Goal: Task Accomplishment & Management: Use online tool/utility

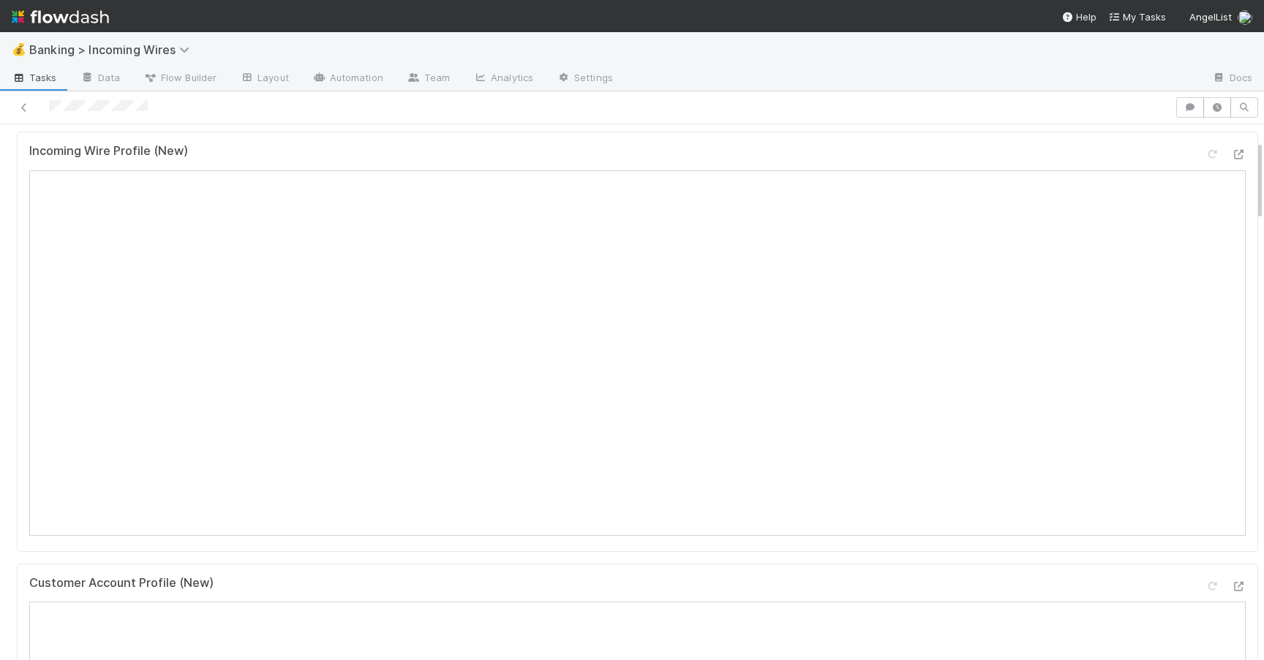
scroll to position [120, 0]
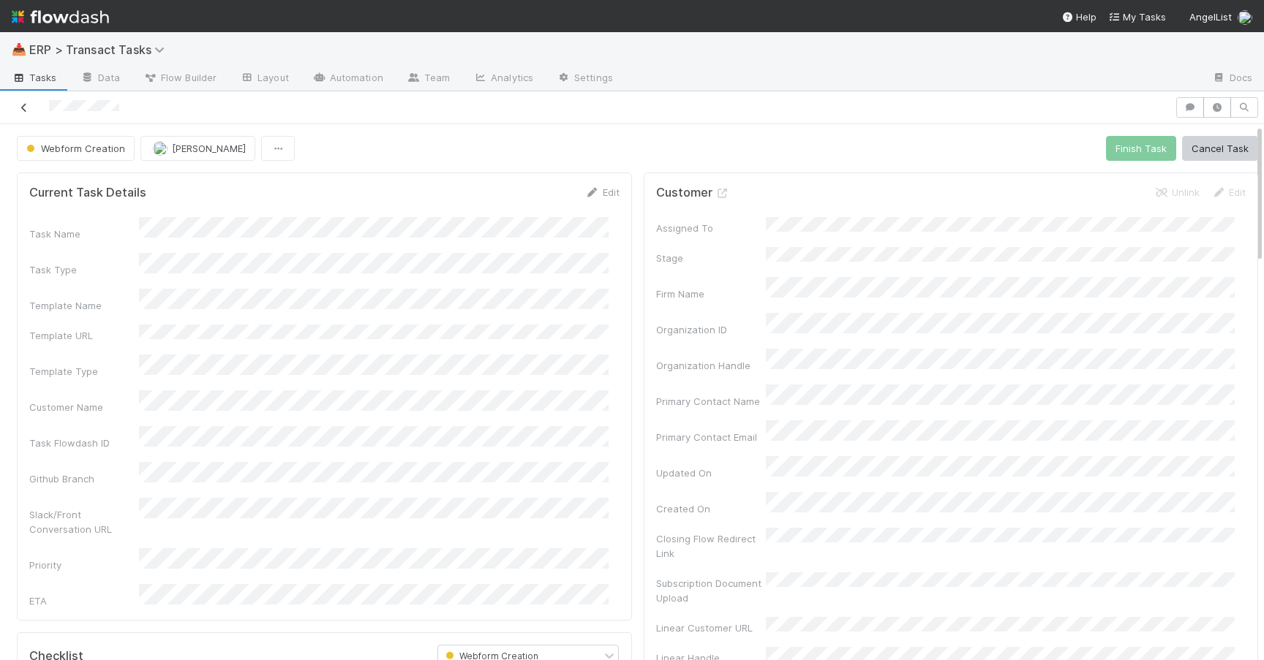
click at [26, 103] on icon at bounding box center [24, 108] width 15 height 10
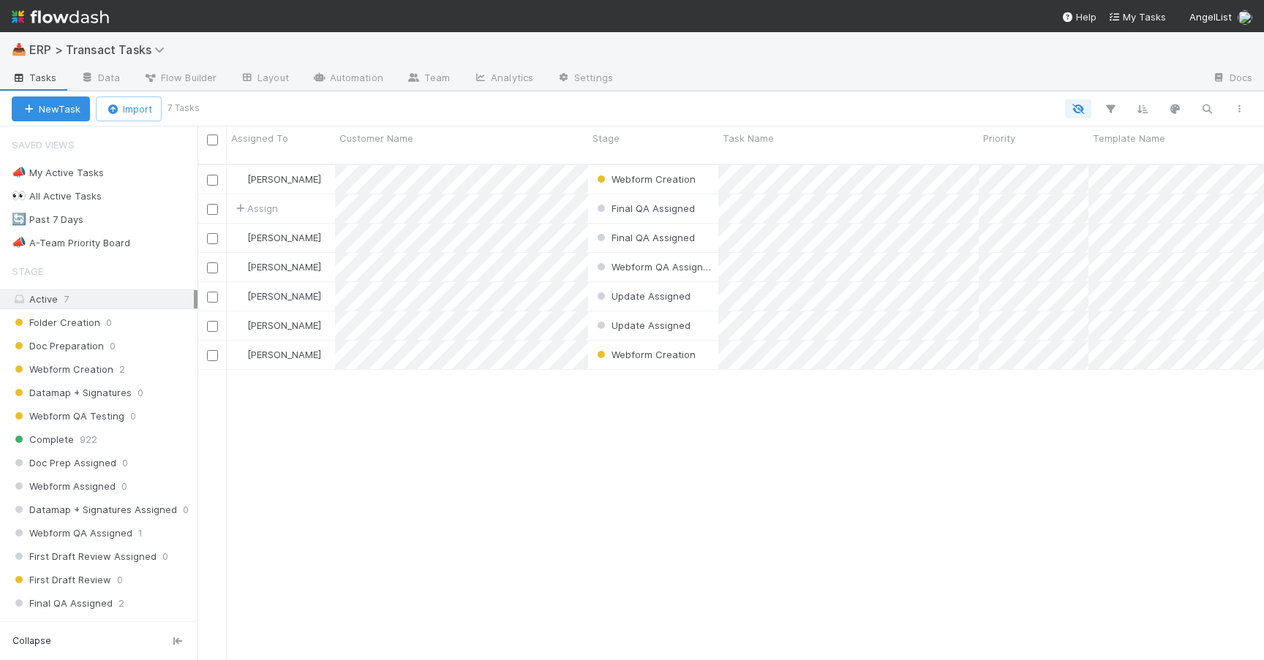
scroll to position [496, 1055]
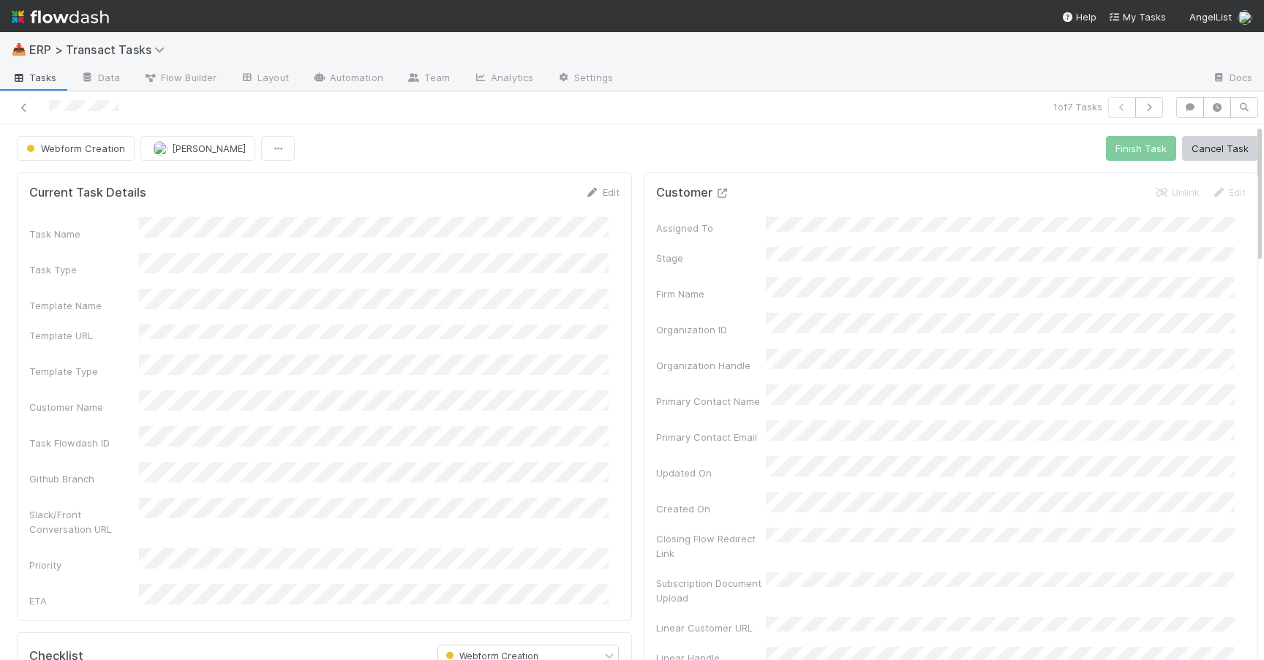
click at [715, 197] on icon at bounding box center [722, 194] width 15 height 10
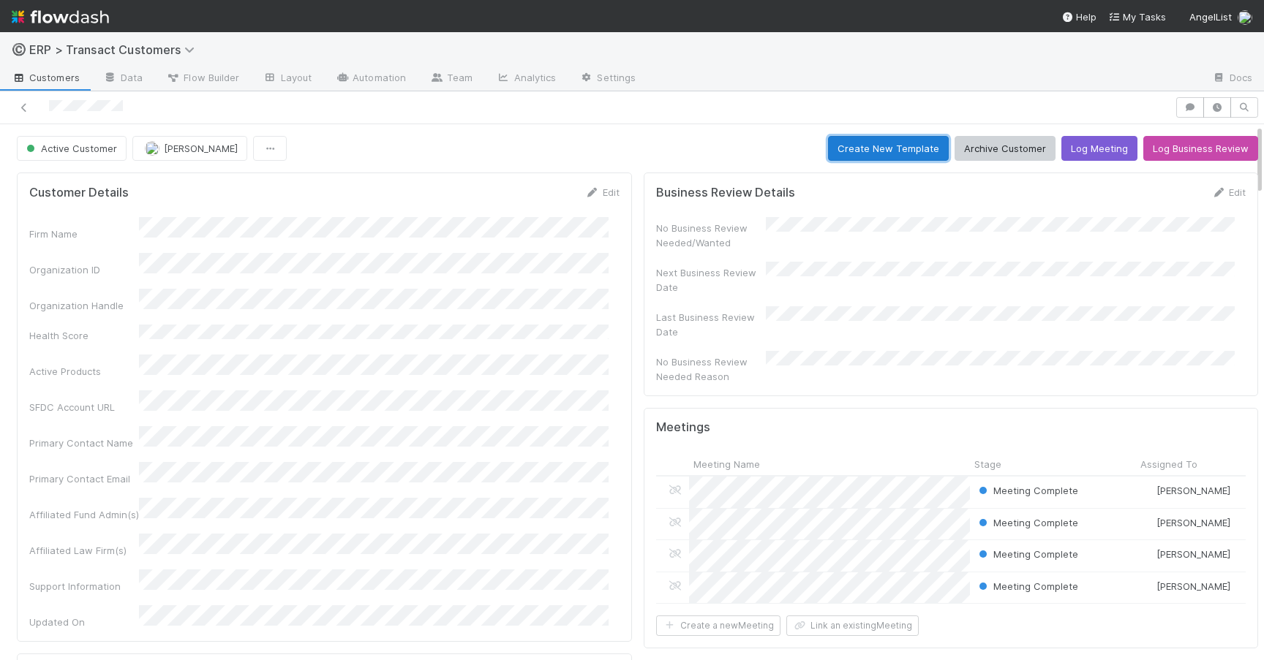
click at [882, 145] on button "Create New Template" at bounding box center [888, 148] width 121 height 25
click at [897, 146] on button "Create New Template" at bounding box center [888, 148] width 121 height 25
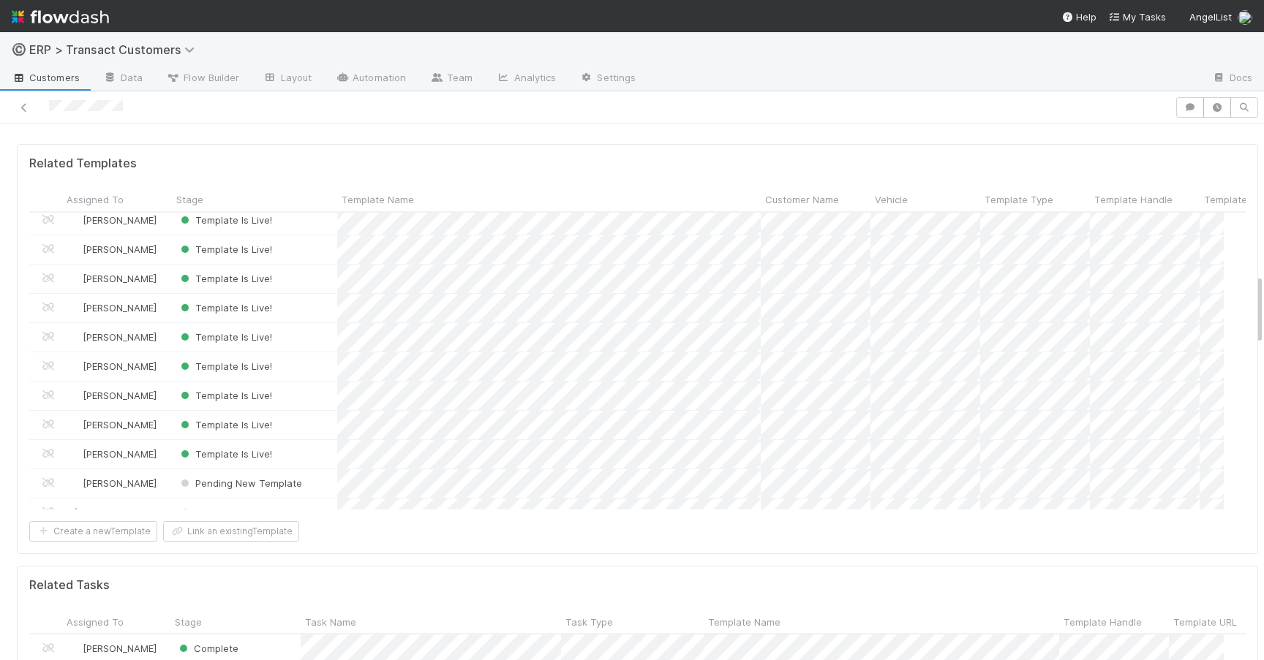
scroll to position [270, 0]
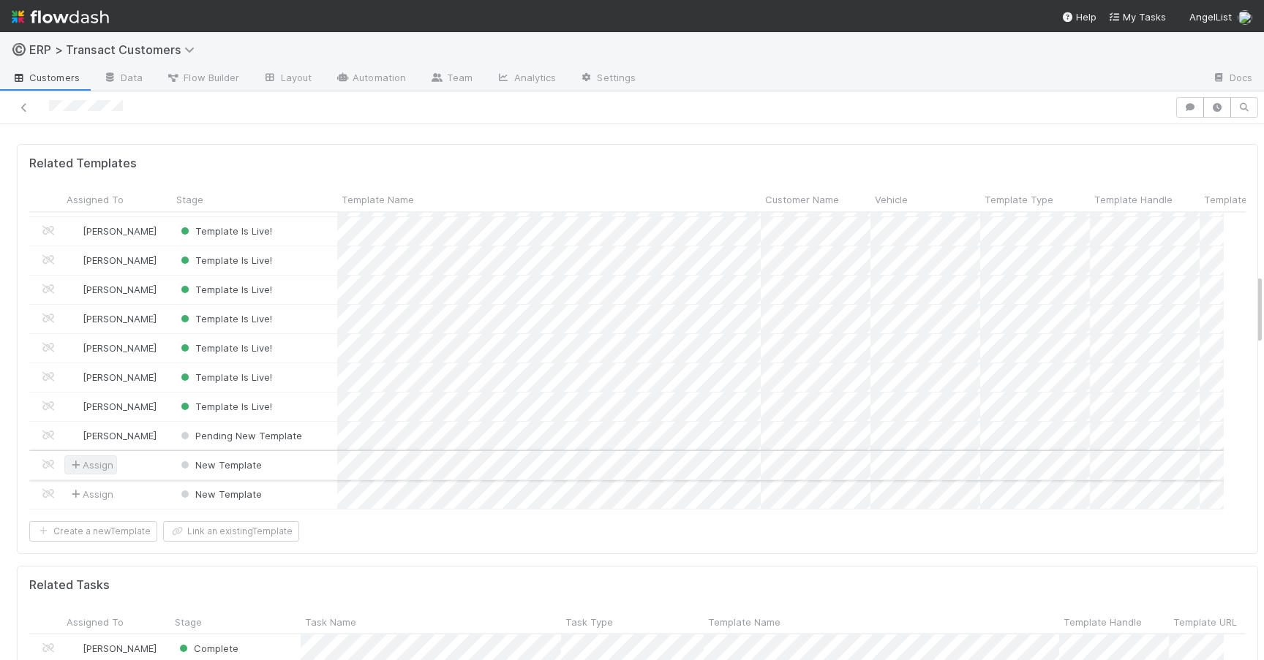
click at [110, 458] on span "Assign" at bounding box center [90, 465] width 45 height 15
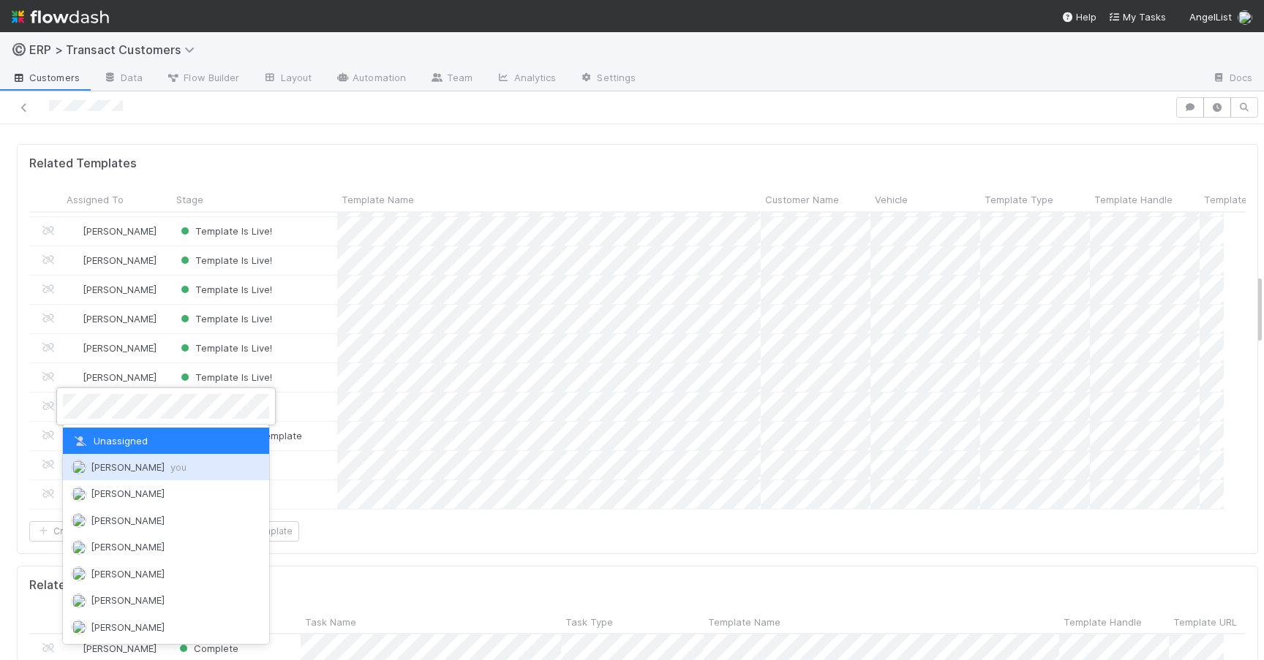
click at [120, 468] on span "[PERSON_NAME] you" at bounding box center [139, 467] width 96 height 12
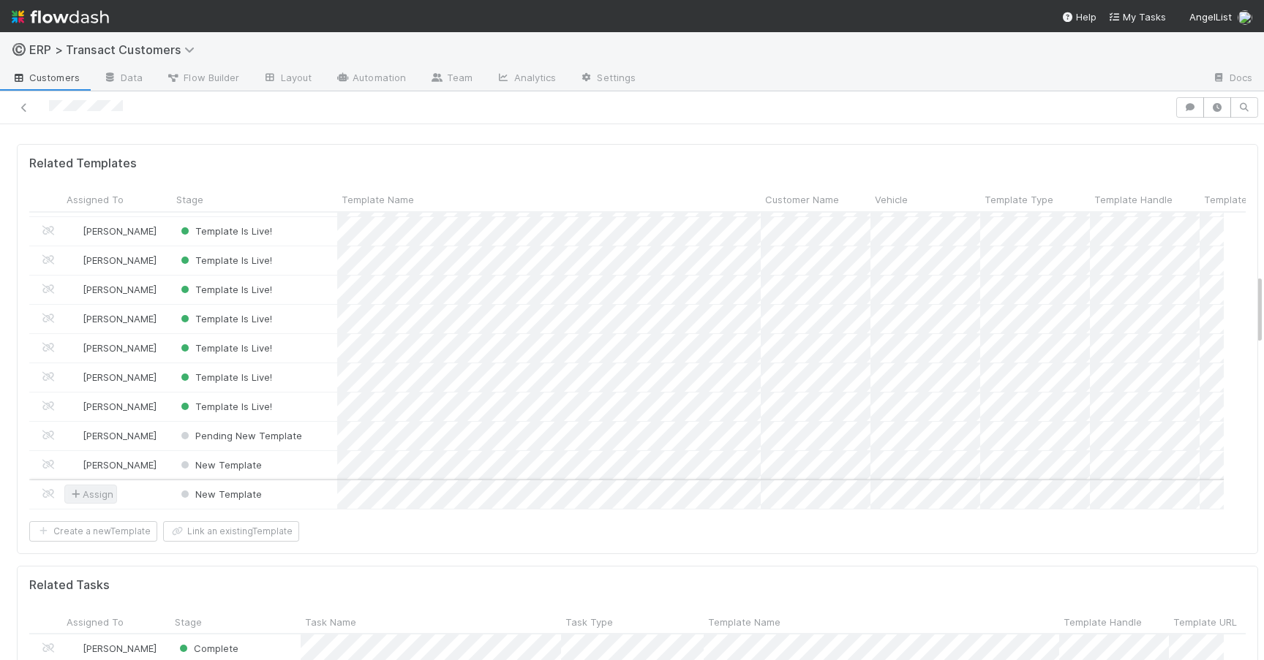
click at [101, 487] on span "Assign" at bounding box center [90, 494] width 45 height 15
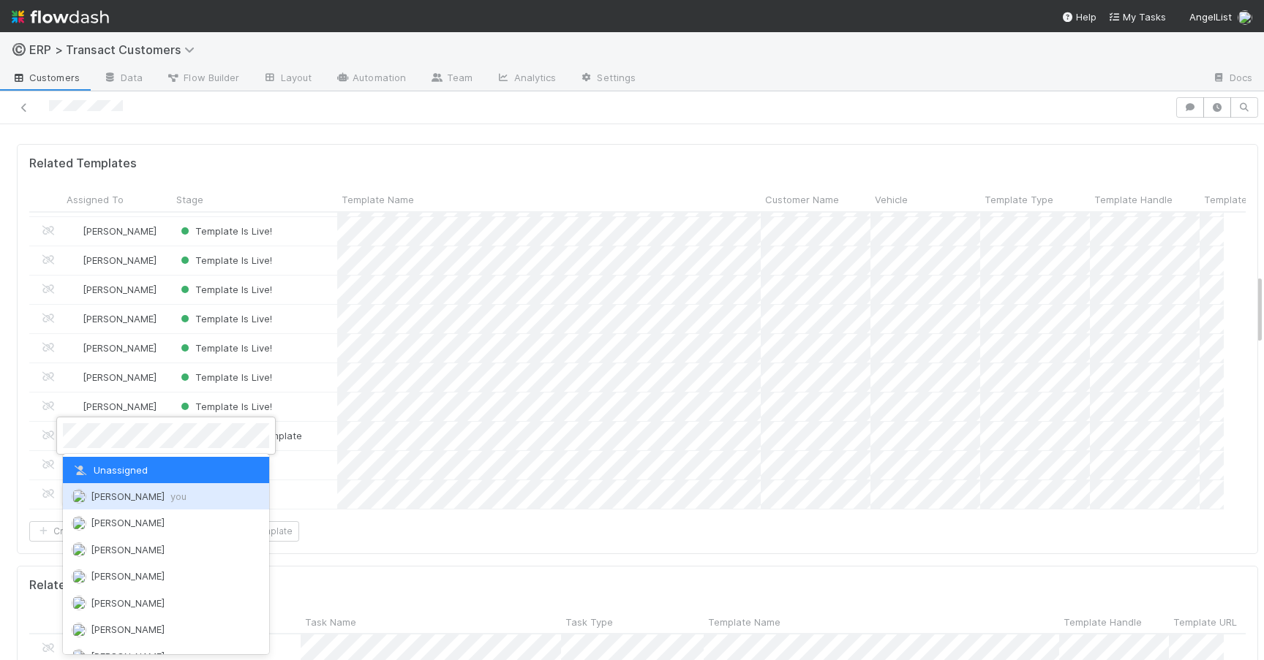
click at [133, 494] on span "[PERSON_NAME] you" at bounding box center [139, 497] width 96 height 12
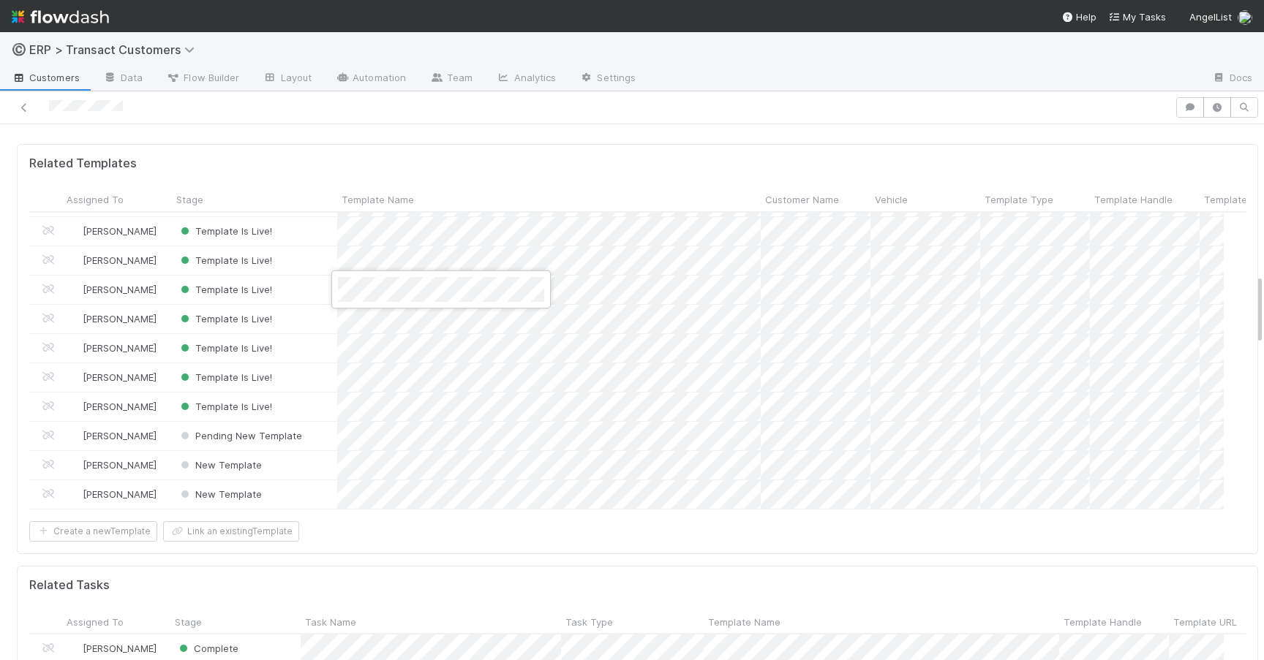
click at [515, 411] on div at bounding box center [632, 330] width 1264 height 660
click at [470, 381] on div at bounding box center [632, 330] width 1264 height 660
click at [450, 440] on div at bounding box center [632, 330] width 1264 height 660
click at [958, 492] on div at bounding box center [632, 330] width 1264 height 660
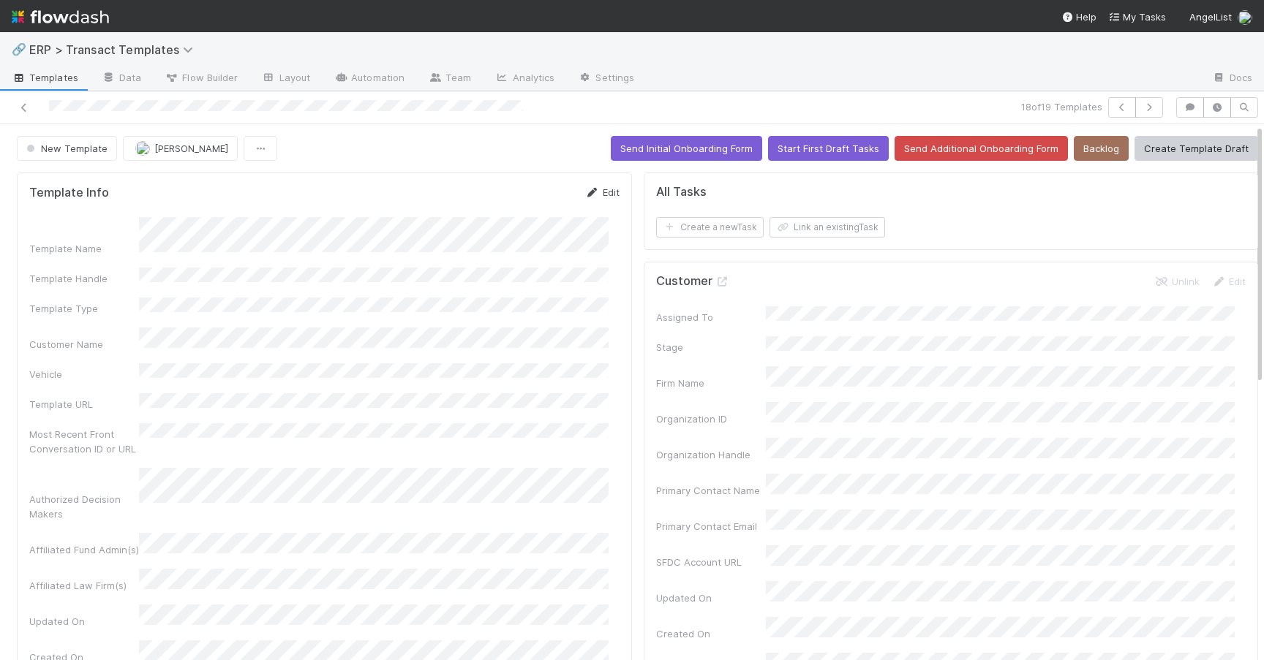
click at [604, 186] on link "Edit" at bounding box center [602, 192] width 34 height 12
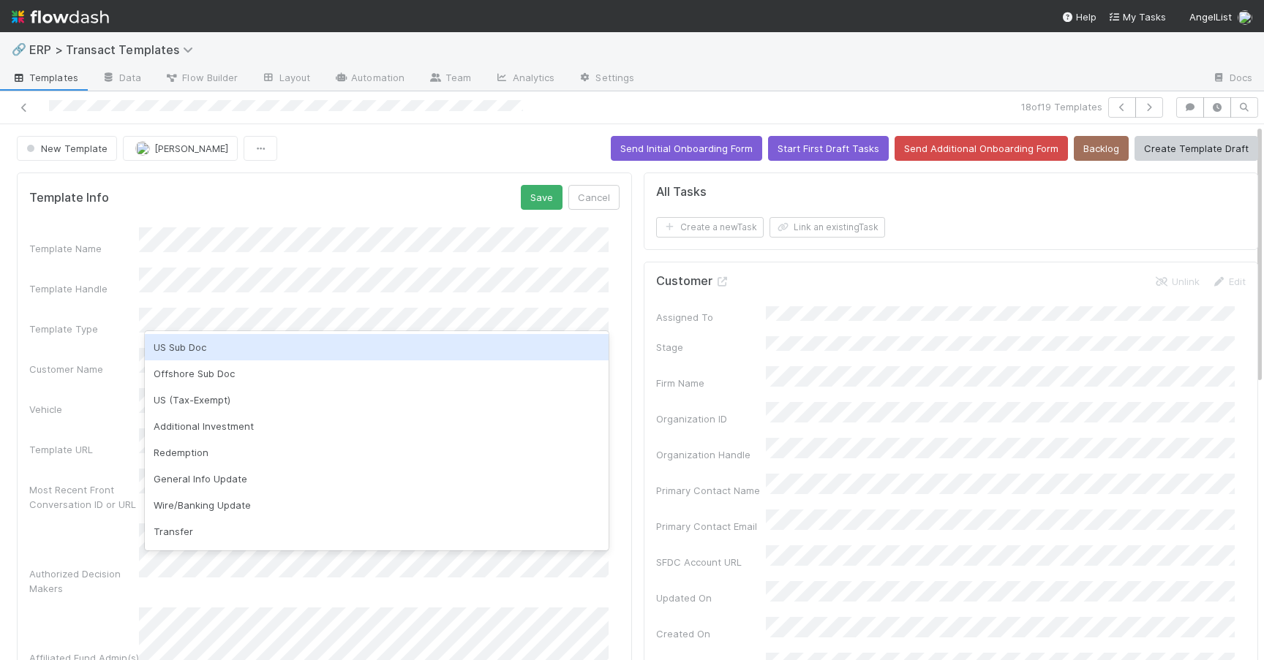
click at [198, 344] on div "US Sub Doc" at bounding box center [377, 347] width 464 height 26
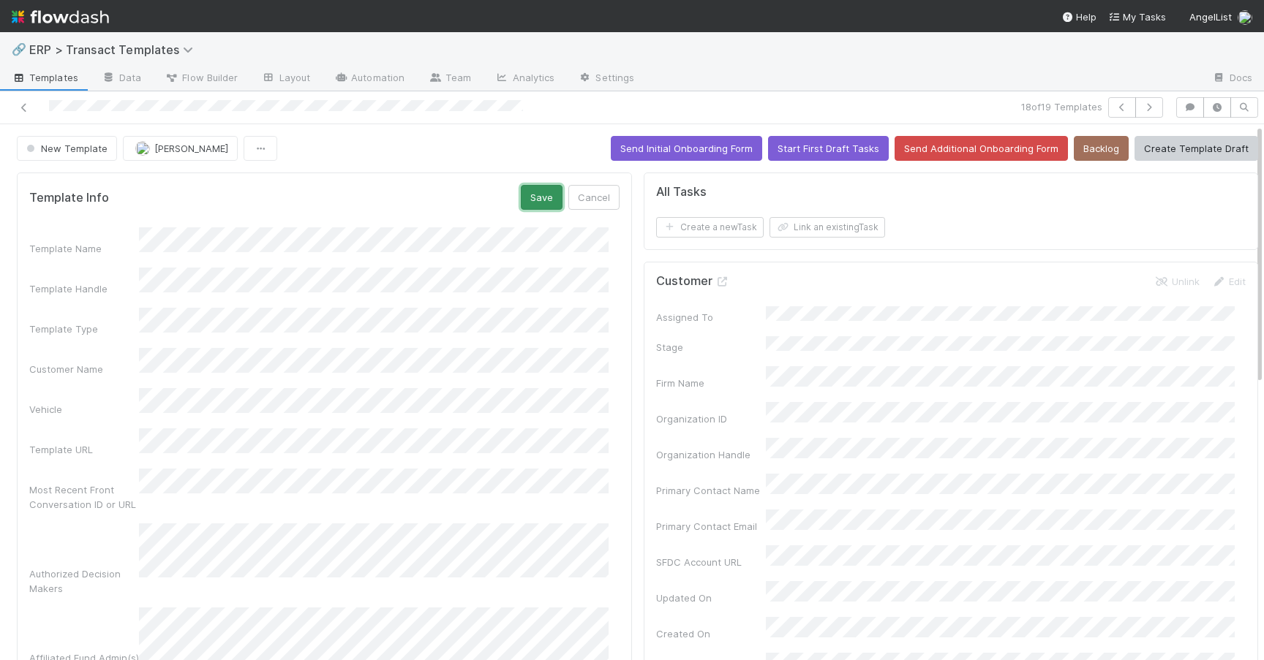
click at [537, 191] on button "Save" at bounding box center [542, 197] width 42 height 25
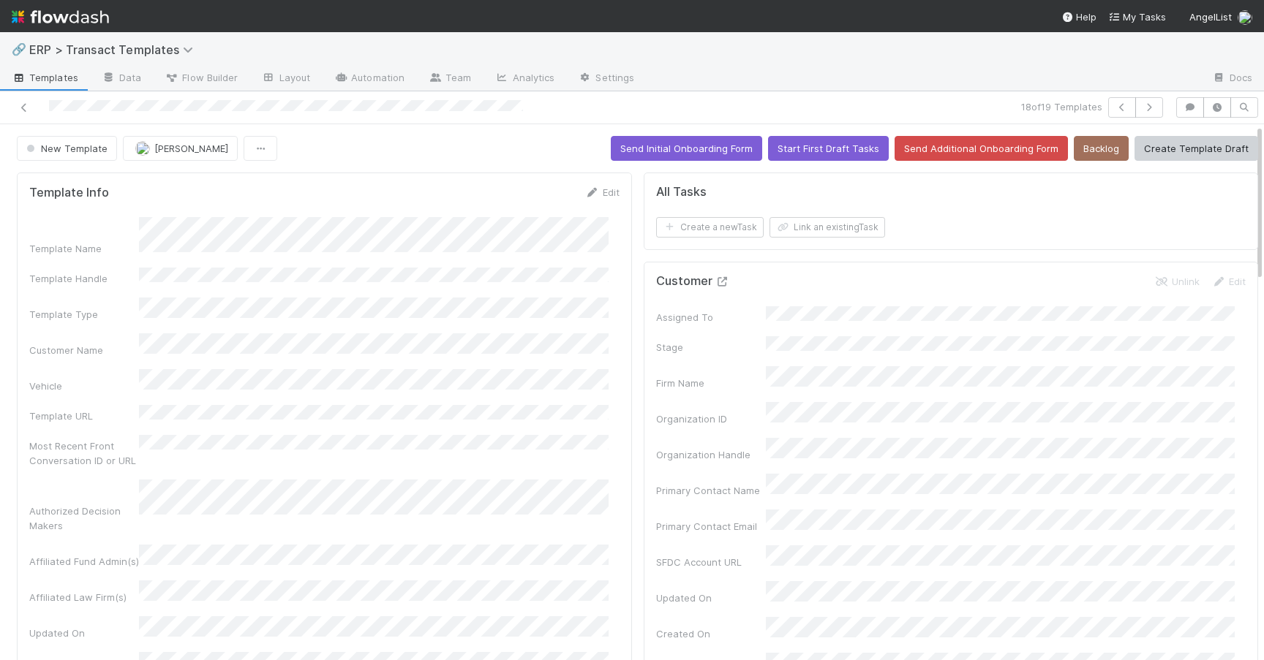
click at [715, 282] on icon at bounding box center [722, 282] width 15 height 10
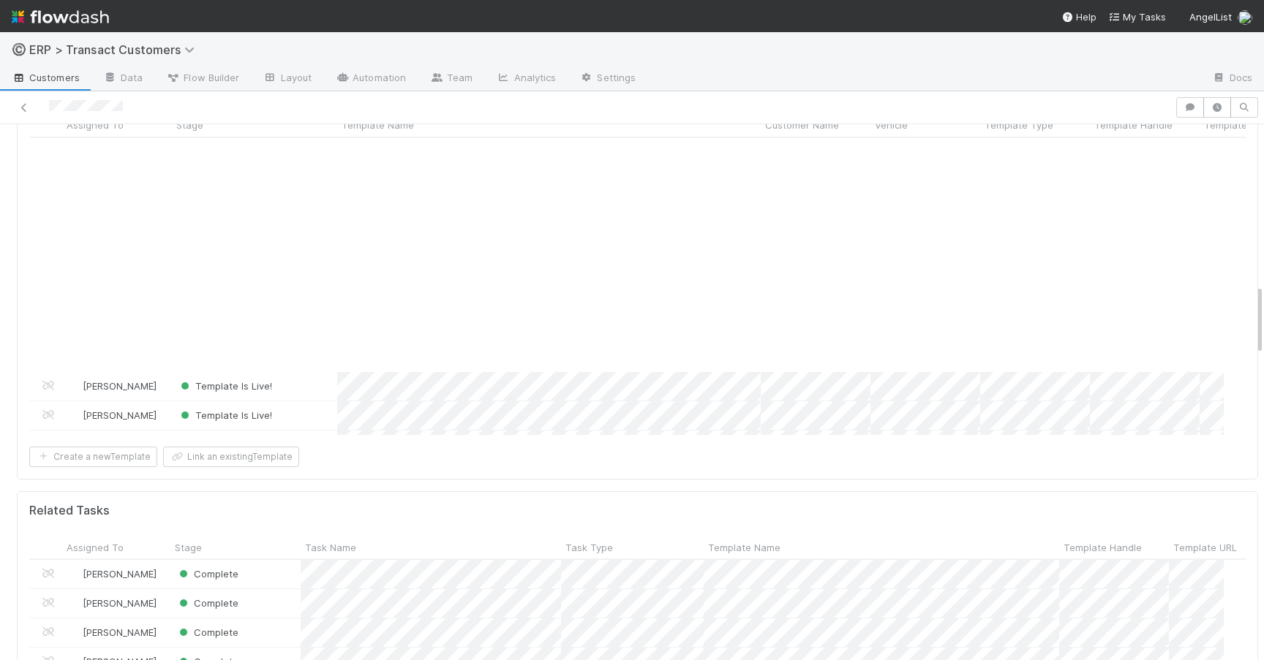
scroll to position [270, 0]
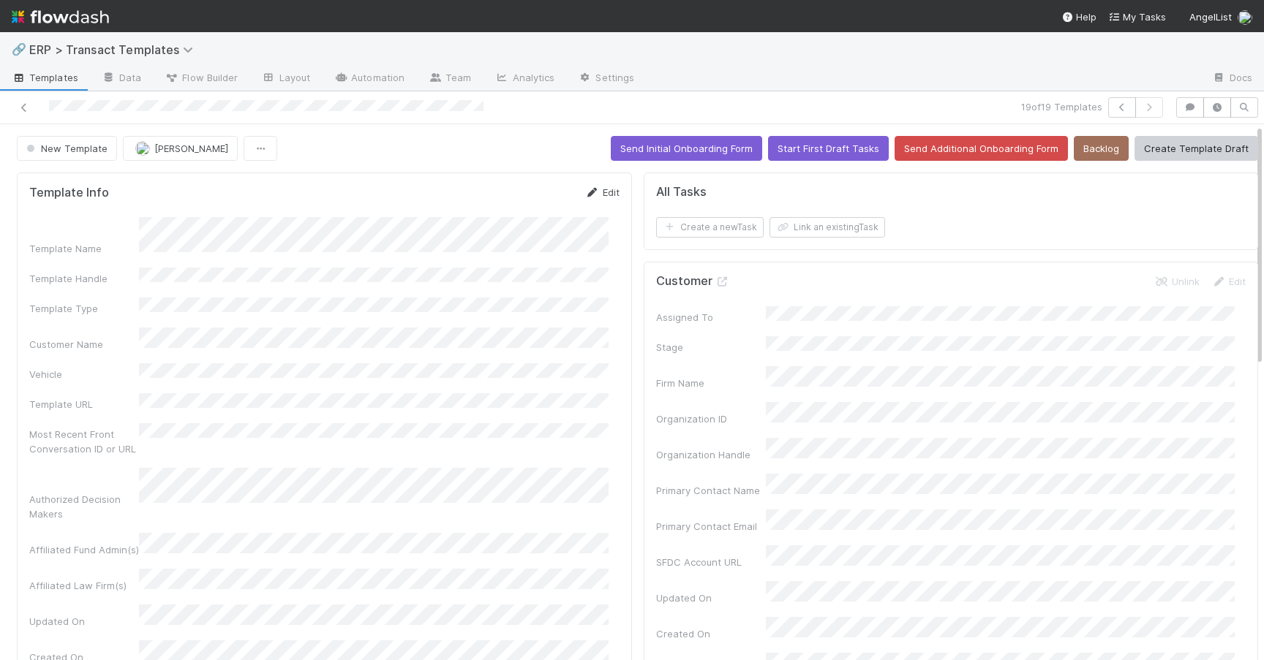
click at [586, 195] on icon at bounding box center [592, 193] width 15 height 10
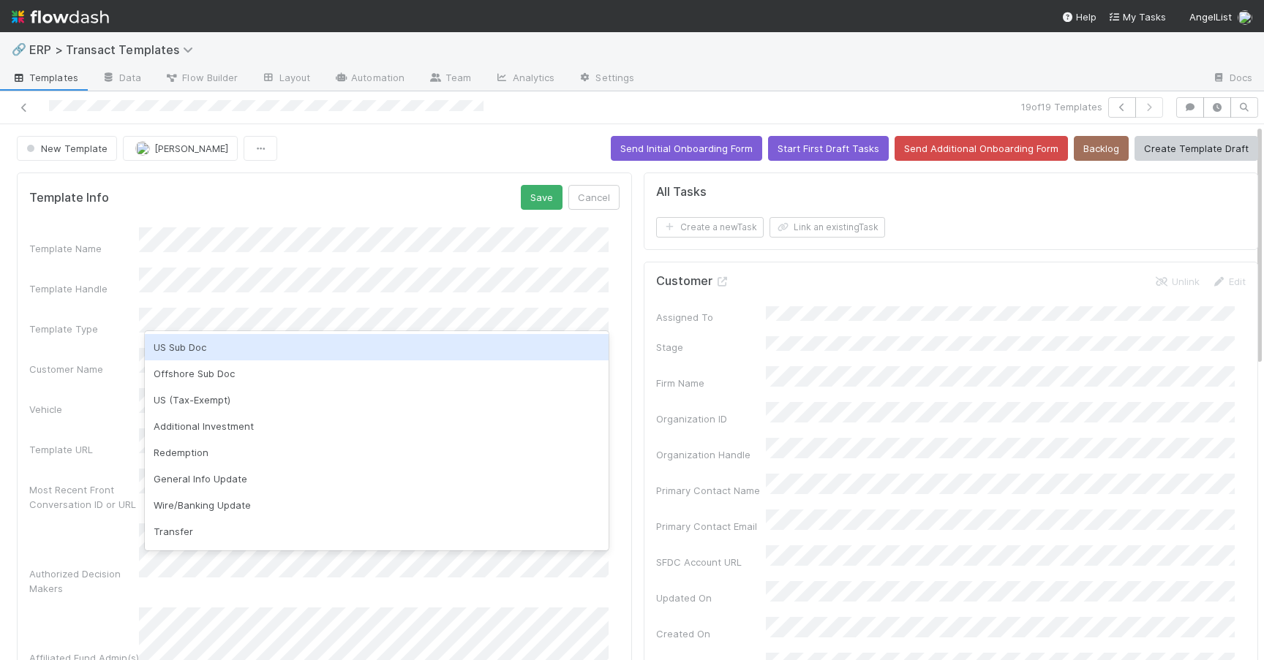
click at [222, 338] on div "US Sub Doc" at bounding box center [377, 347] width 464 height 26
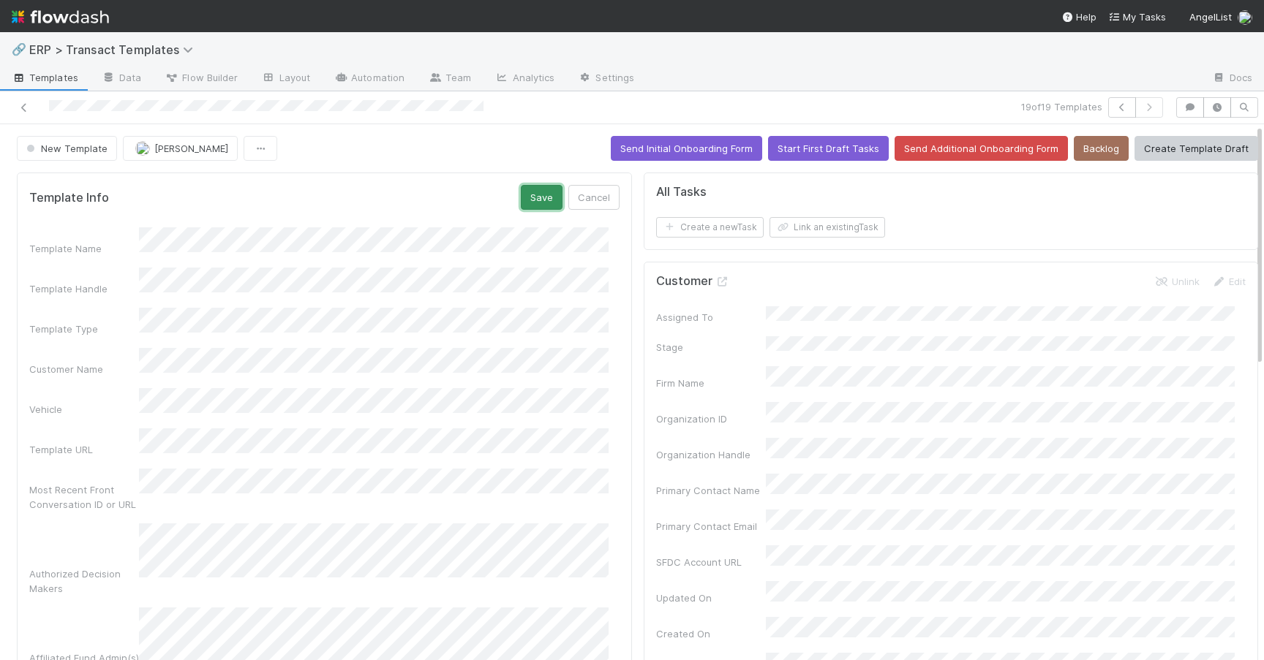
click at [530, 201] on button "Save" at bounding box center [542, 197] width 42 height 25
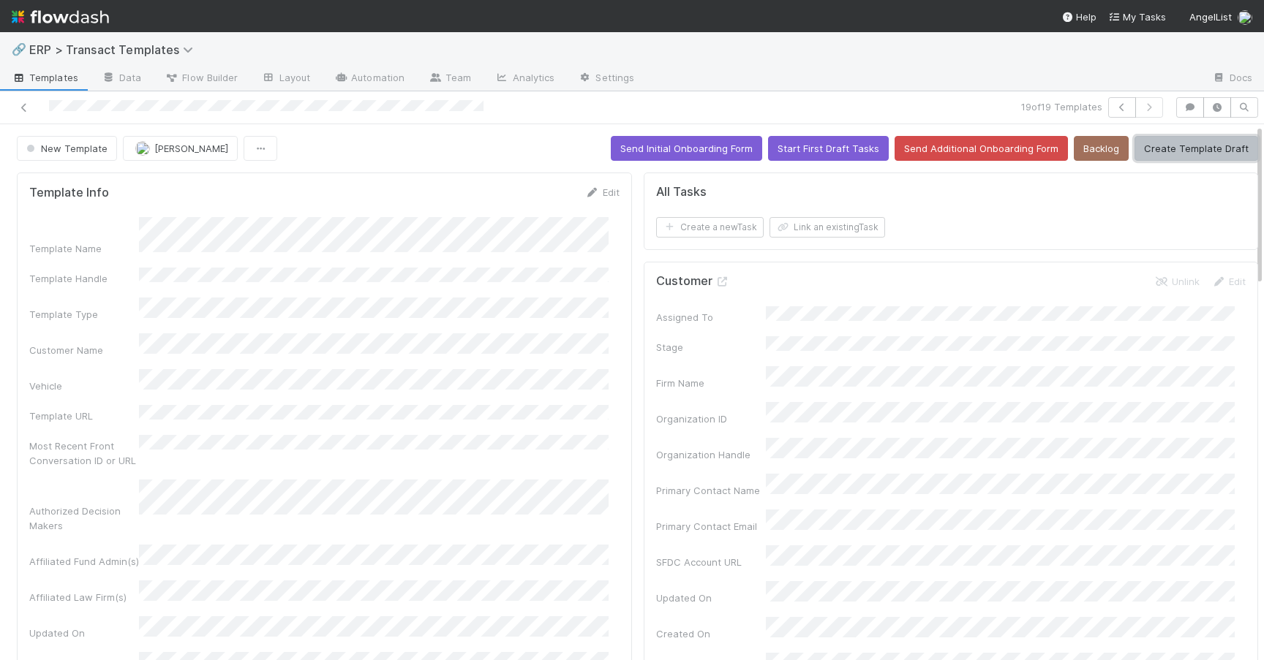
click at [1186, 146] on button "Create Template Draft" at bounding box center [1196, 148] width 124 height 25
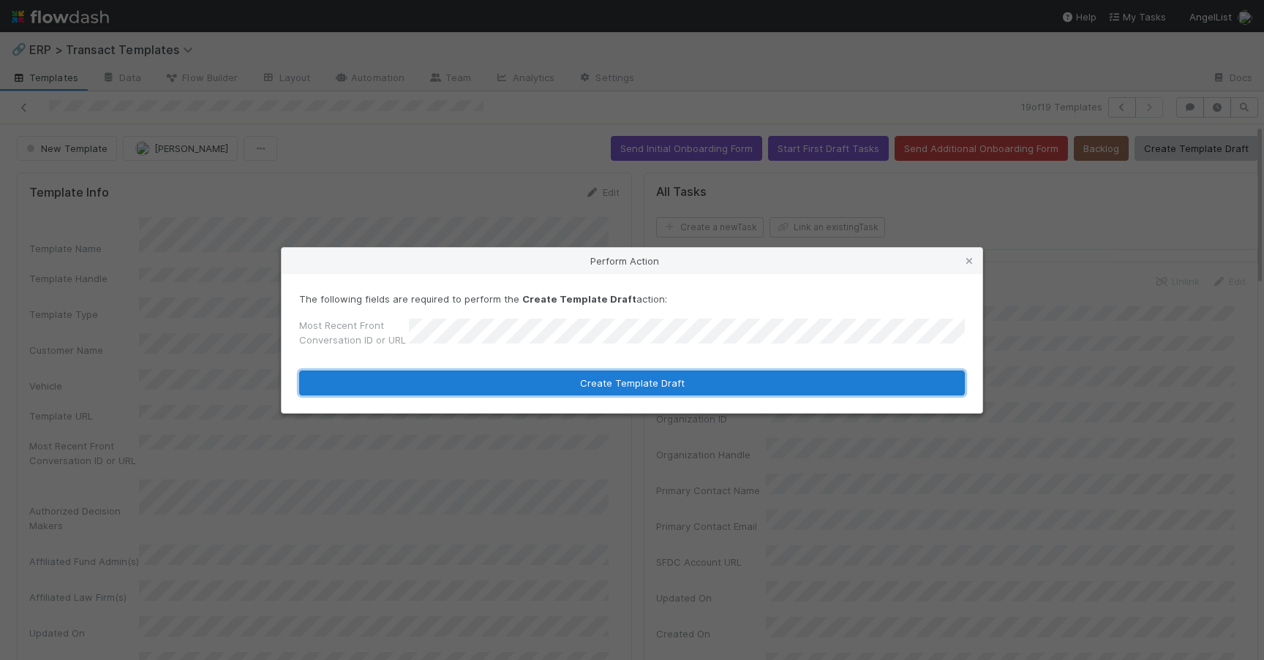
click at [588, 381] on button "Create Template Draft" at bounding box center [631, 383] width 665 height 25
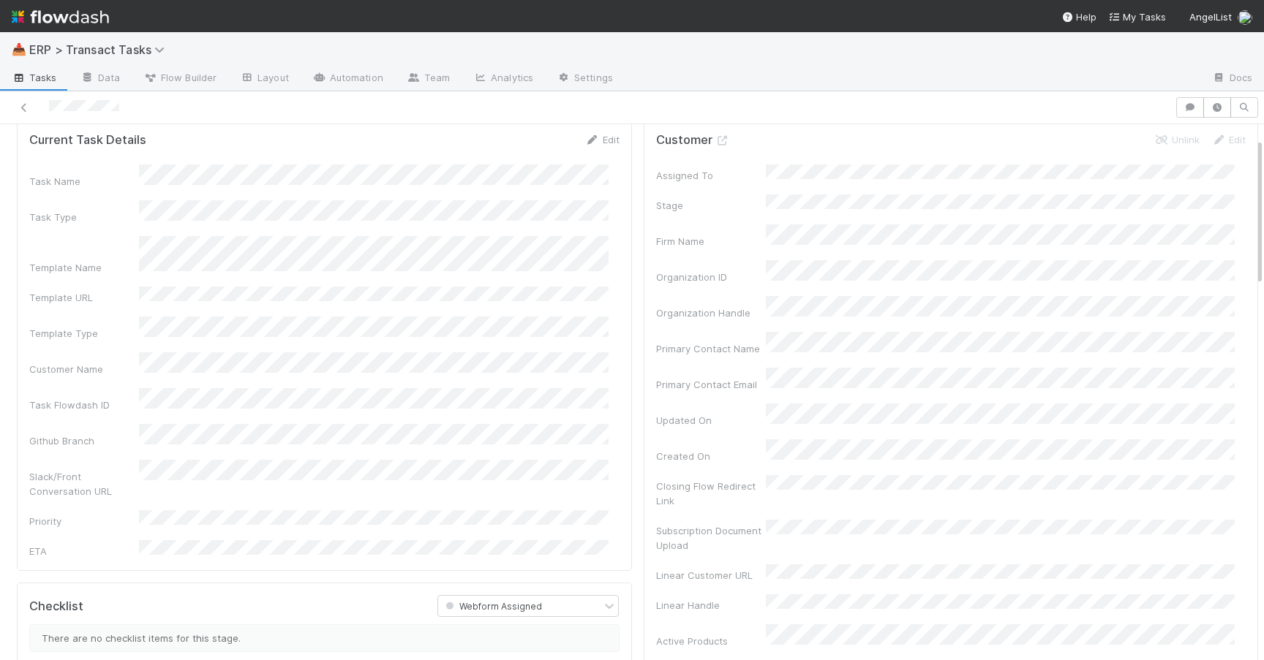
scroll to position [56, 0]
click at [598, 133] on link "Edit" at bounding box center [602, 137] width 34 height 12
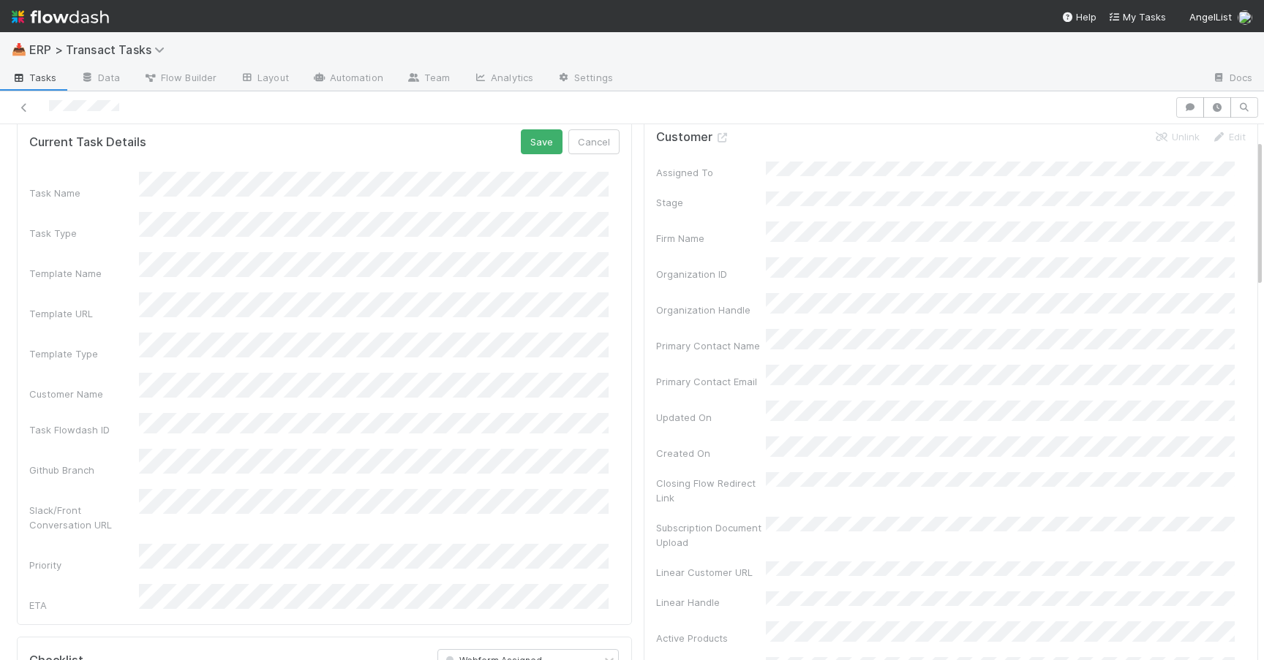
scroll to position [89, 0]
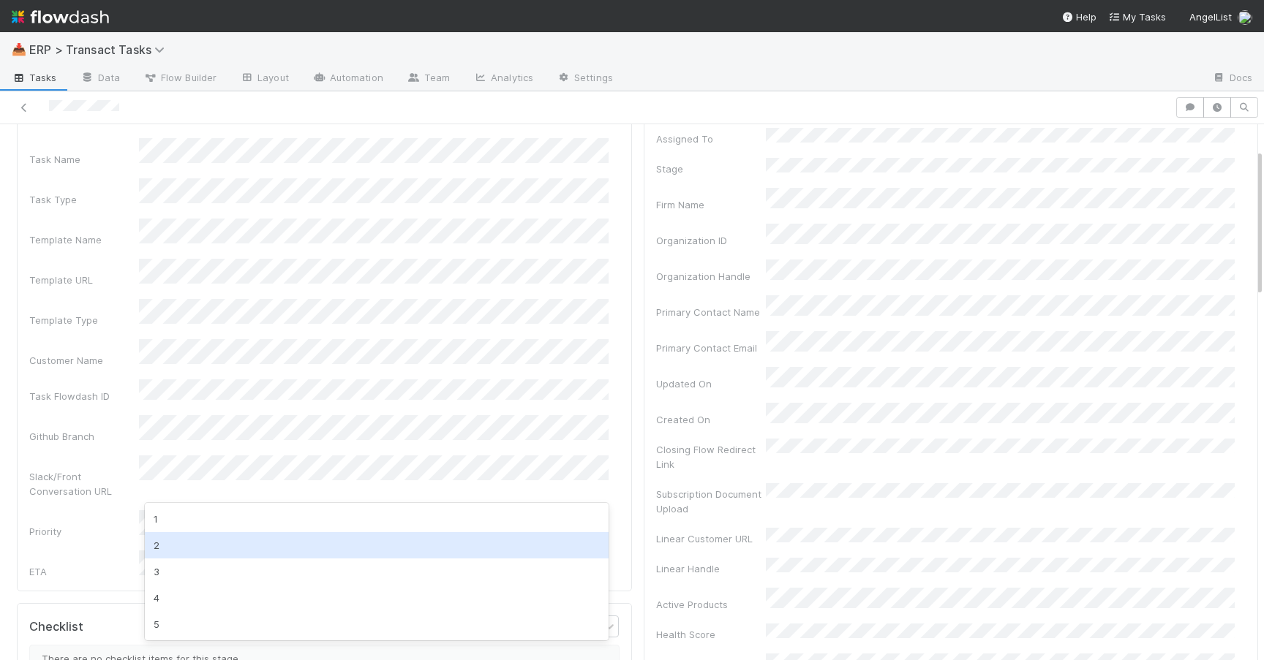
click at [212, 541] on div "2" at bounding box center [377, 545] width 464 height 26
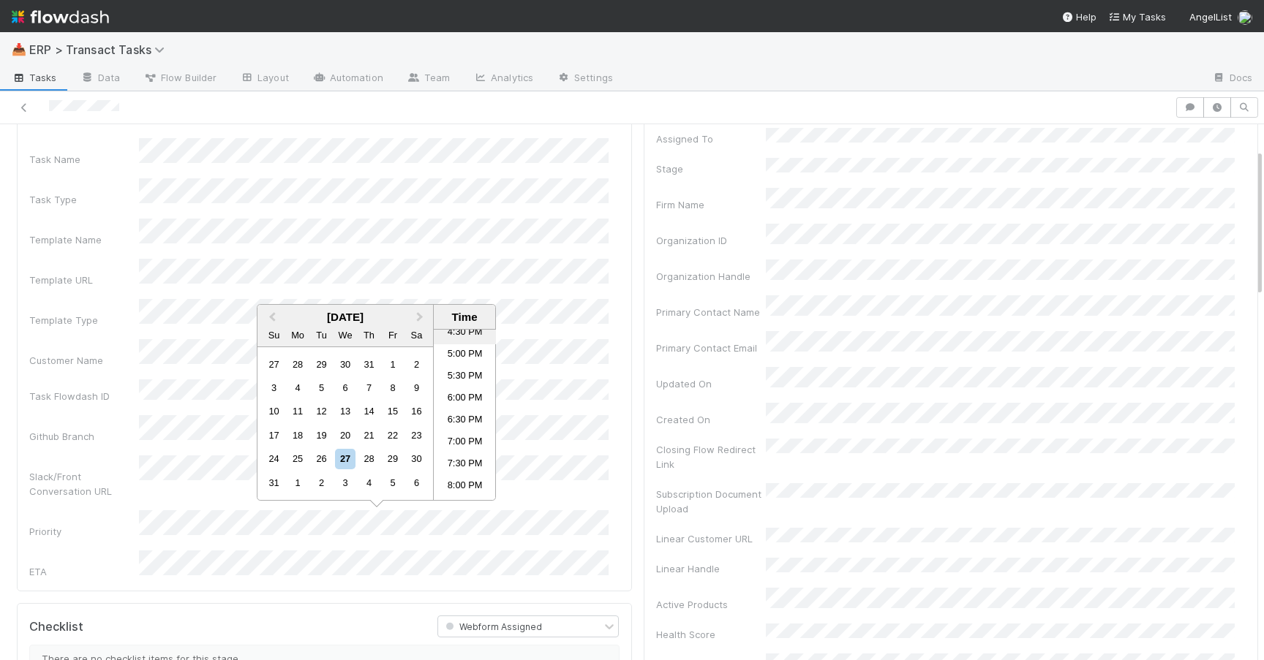
scroll to position [755, 0]
click at [461, 355] on li "5:30 PM" at bounding box center [465, 354] width 62 height 22
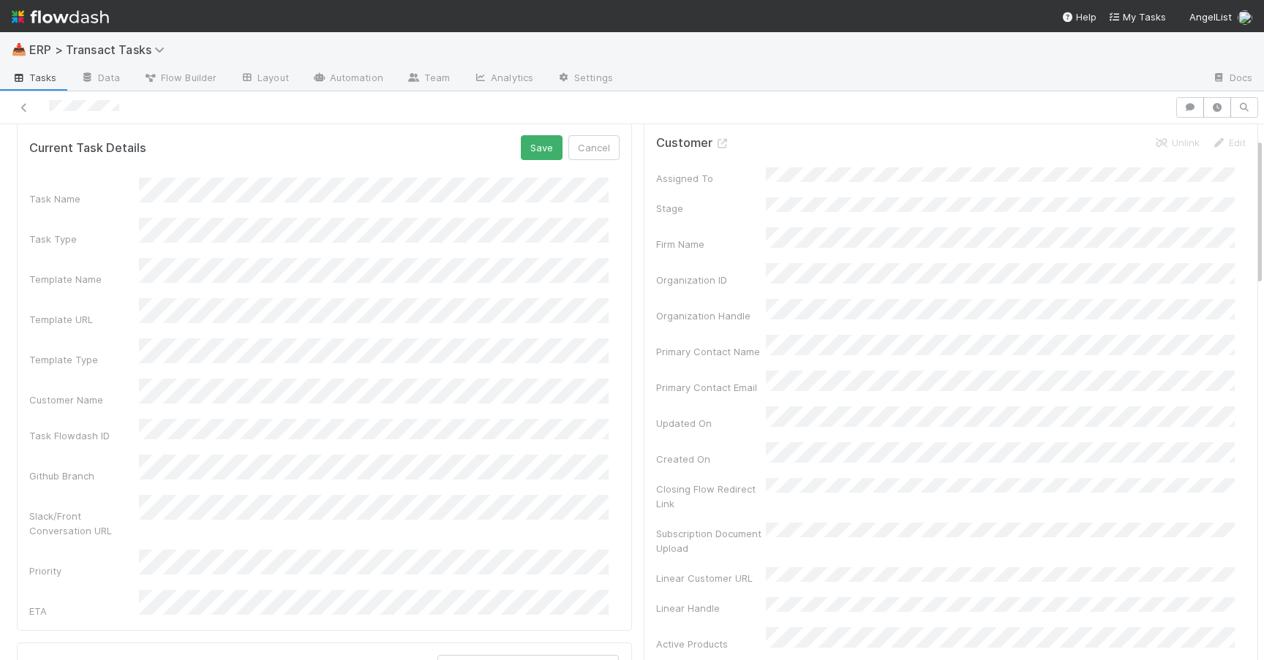
scroll to position [0, 0]
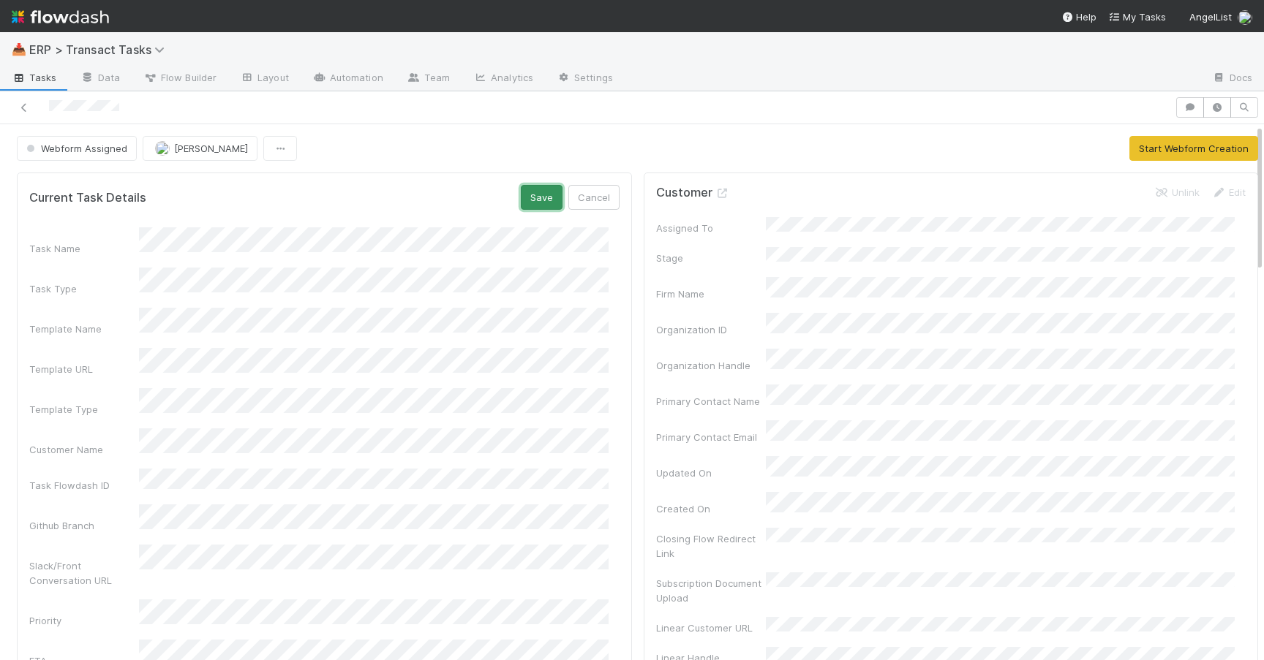
click at [529, 199] on button "Save" at bounding box center [542, 197] width 42 height 25
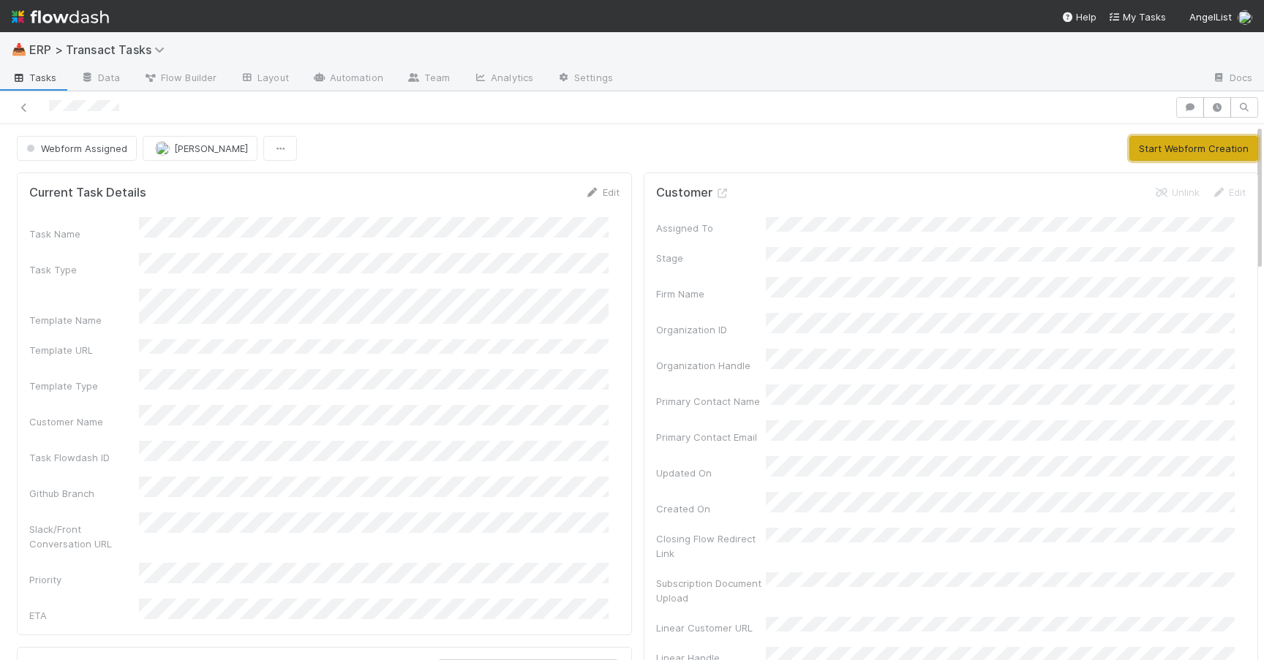
click at [1129, 148] on button "Start Webform Creation" at bounding box center [1193, 148] width 129 height 25
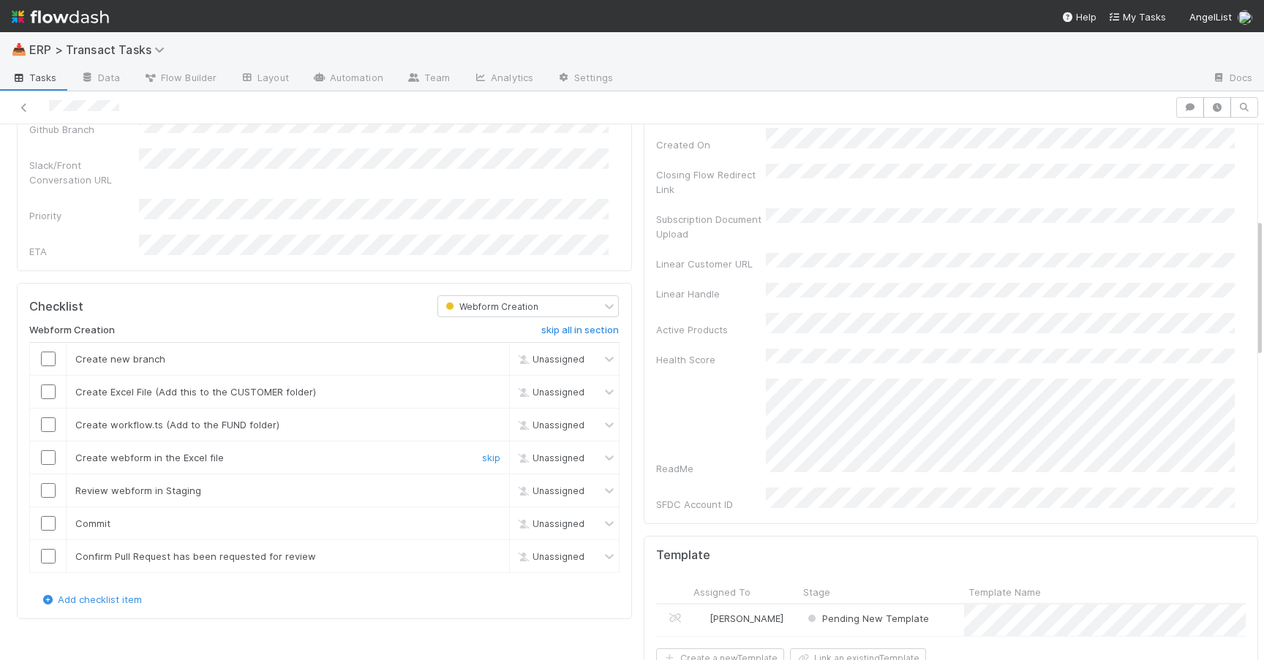
scroll to position [365, 0]
click at [49, 351] on input "checkbox" at bounding box center [48, 358] width 15 height 15
click at [49, 384] on input "checkbox" at bounding box center [48, 391] width 15 height 15
click at [50, 417] on input "checkbox" at bounding box center [48, 424] width 15 height 15
click at [50, 450] on input "checkbox" at bounding box center [48, 457] width 15 height 15
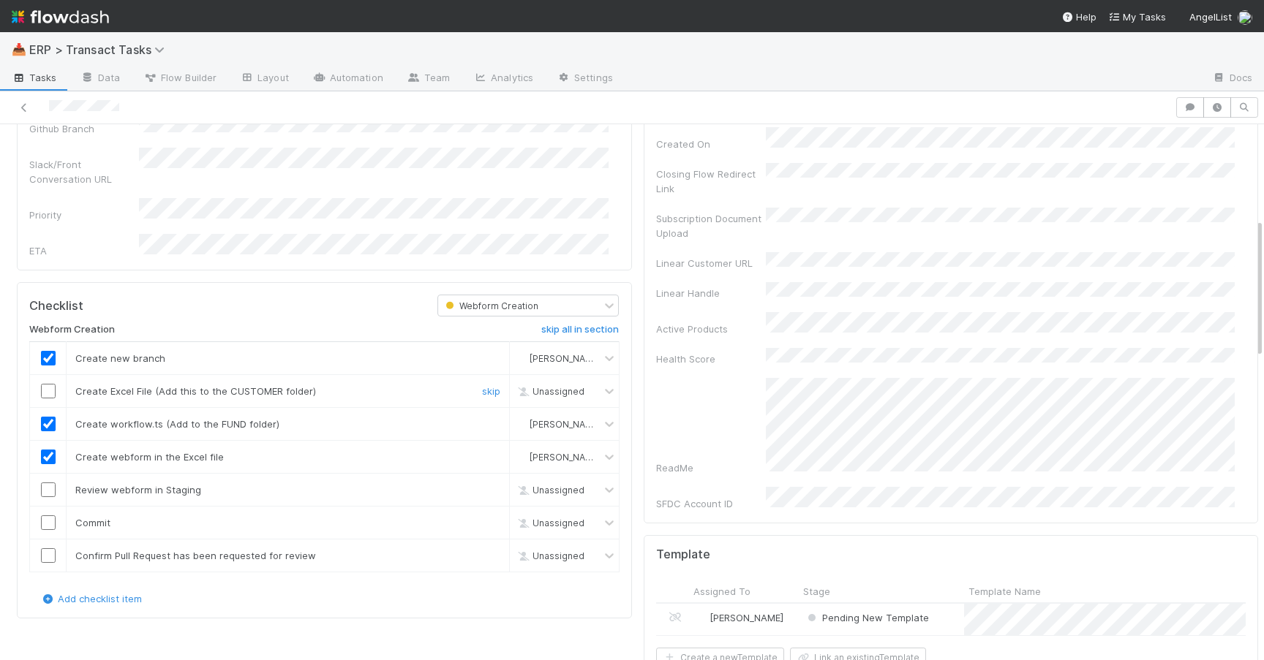
click at [53, 384] on input "checkbox" at bounding box center [48, 391] width 15 height 15
click at [48, 483] on input "checkbox" at bounding box center [48, 490] width 15 height 15
click at [52, 516] on input "checkbox" at bounding box center [48, 523] width 15 height 15
click at [50, 548] on input "checkbox" at bounding box center [48, 555] width 15 height 15
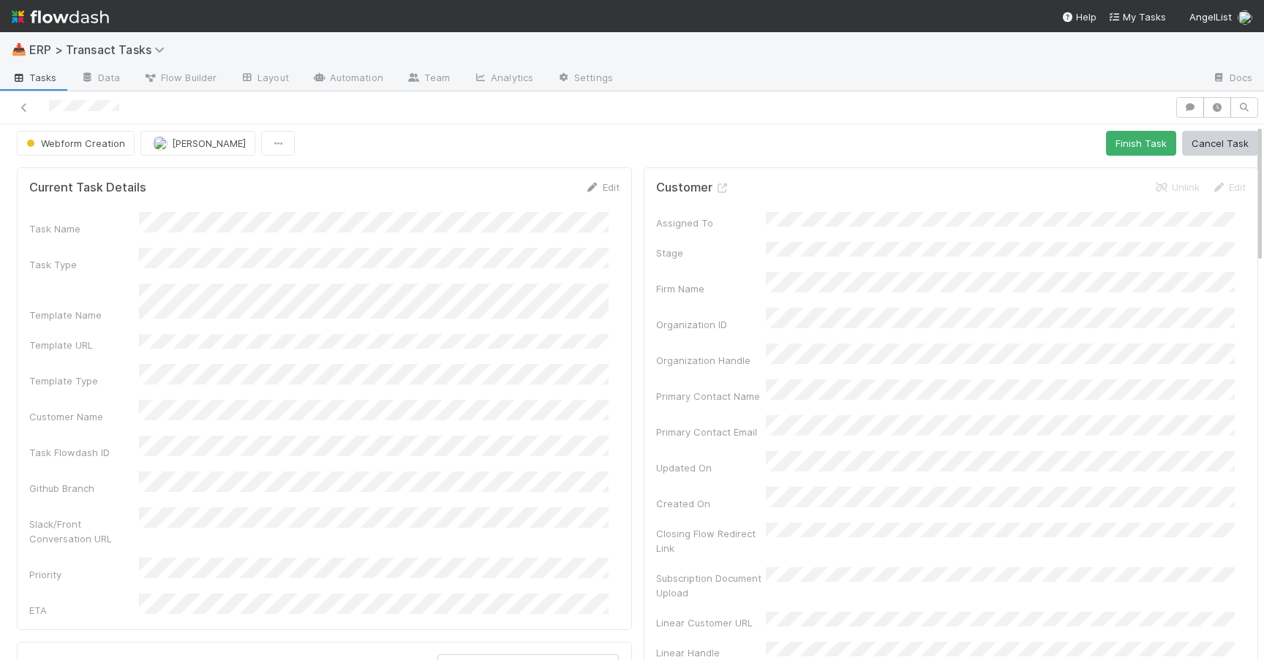
scroll to position [0, 0]
click at [1106, 151] on button "Finish Task" at bounding box center [1141, 148] width 70 height 25
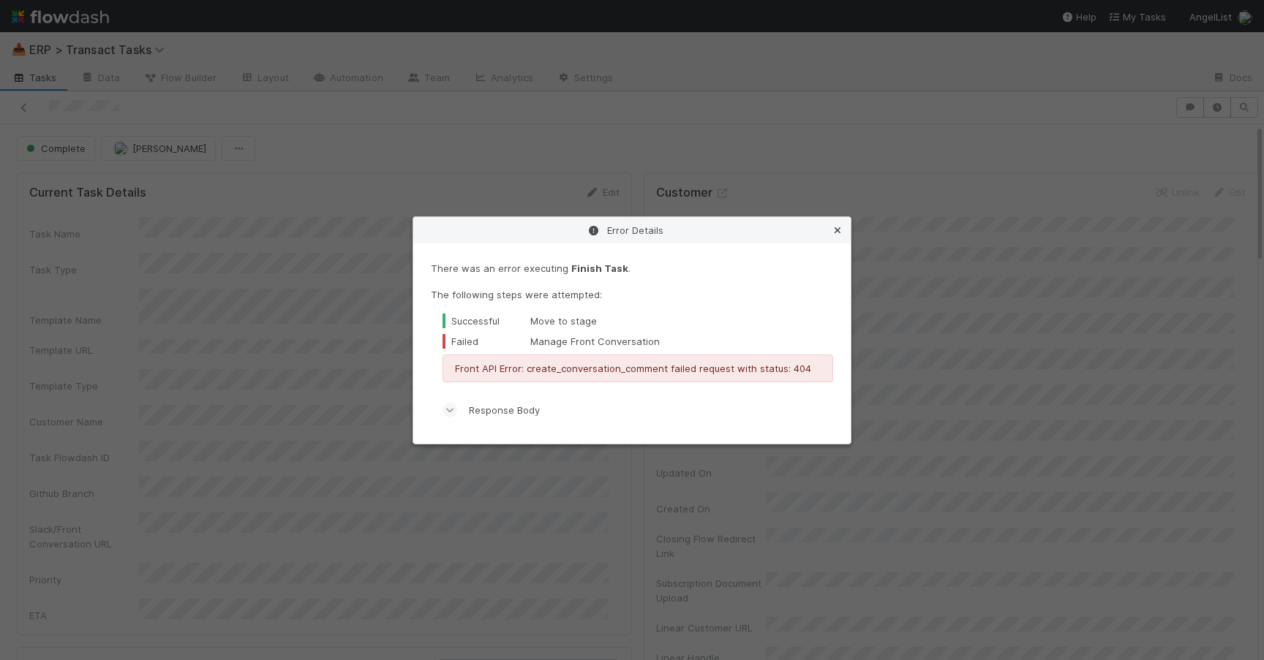
click at [840, 227] on icon at bounding box center [837, 231] width 15 height 10
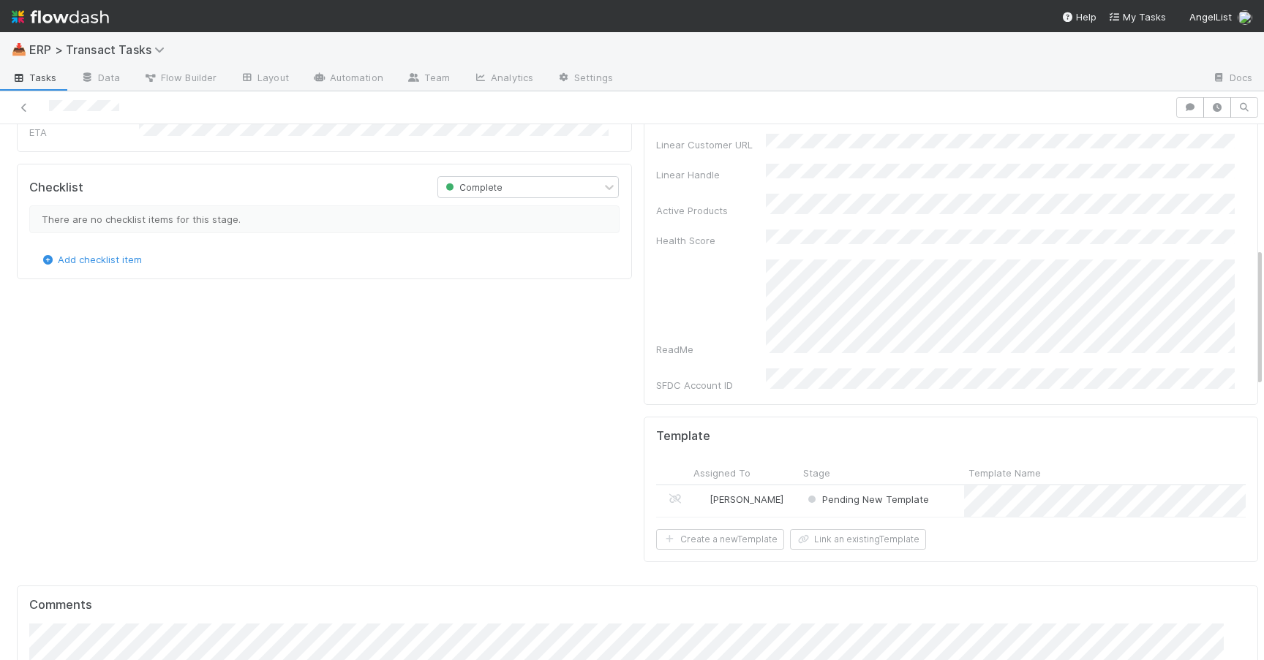
scroll to position [485, 0]
click at [766, 484] on div "[PERSON_NAME]" at bounding box center [744, 499] width 110 height 31
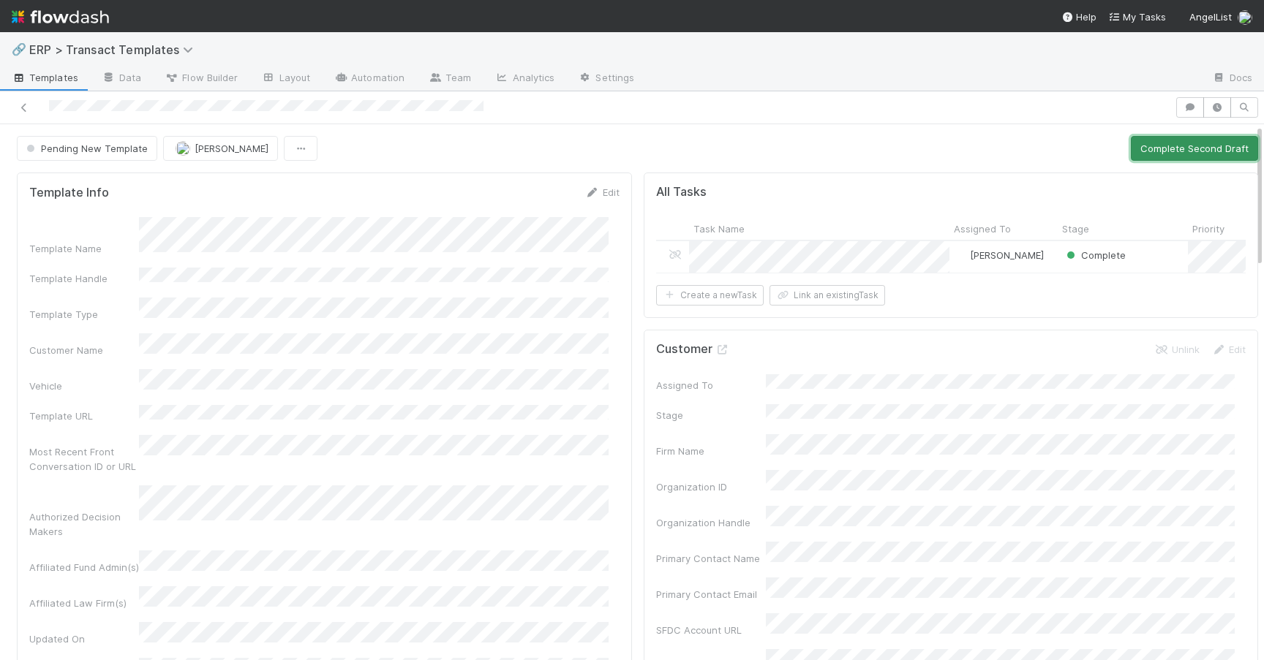
click at [1163, 160] on button "Complete Second Draft" at bounding box center [1193, 148] width 127 height 25
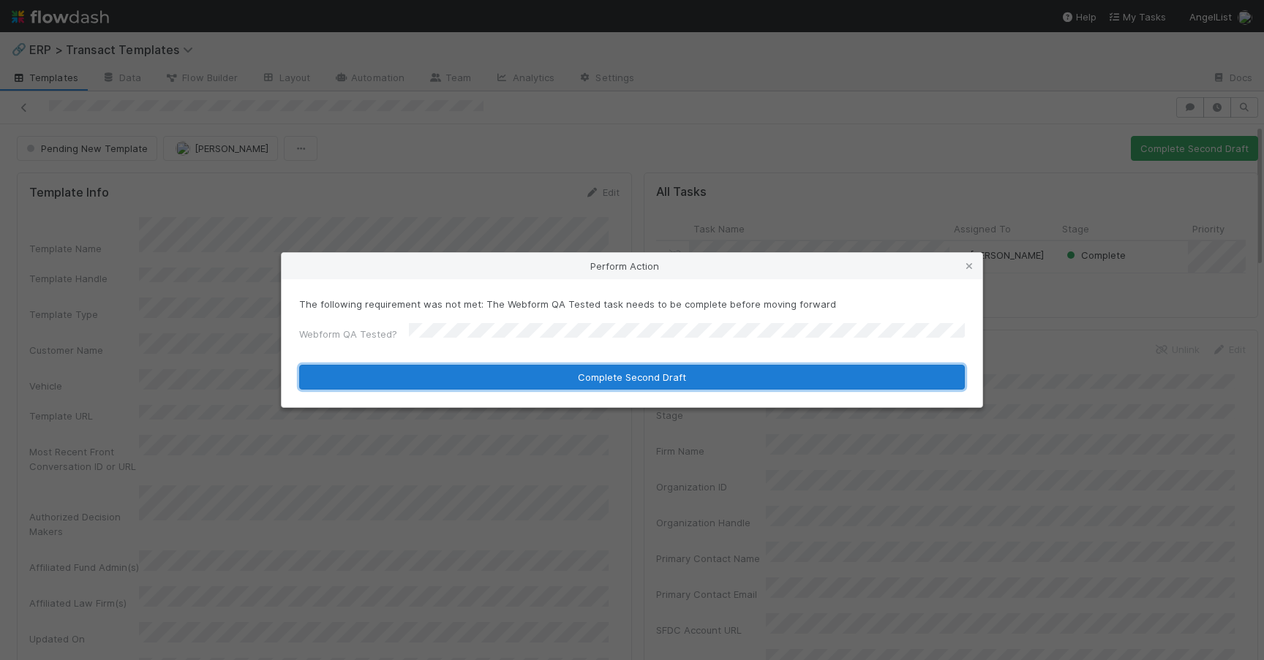
click at [613, 374] on button "Complete Second Draft" at bounding box center [631, 377] width 665 height 25
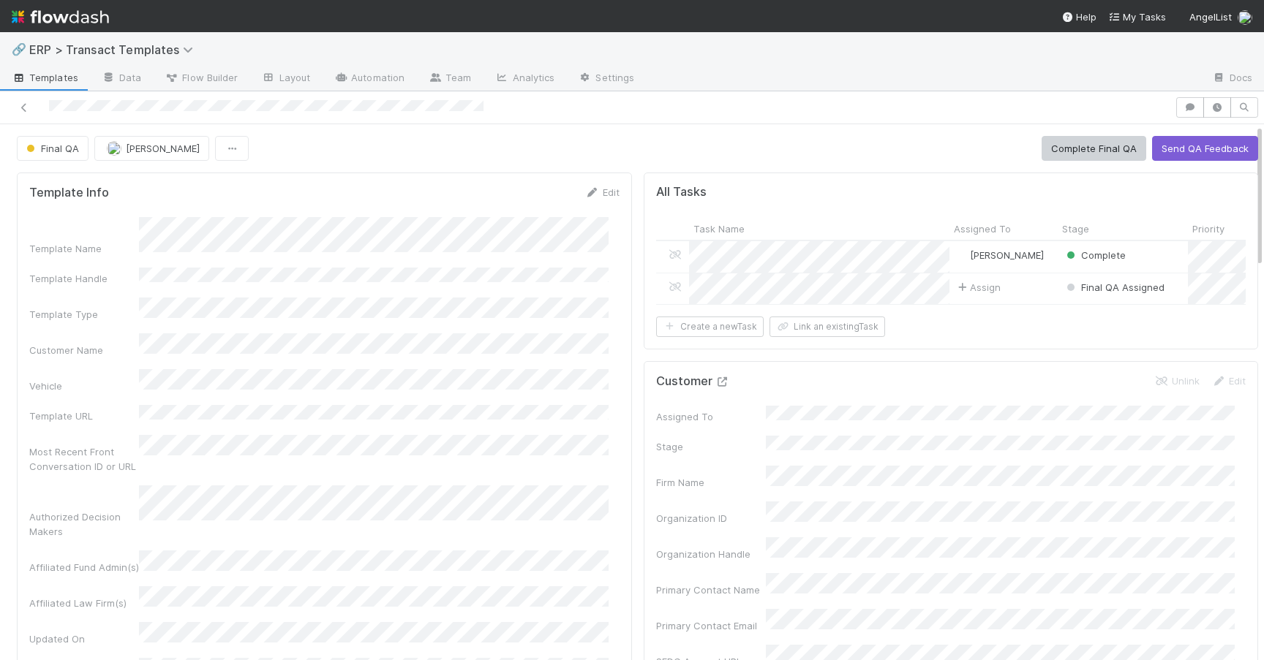
click at [715, 387] on icon at bounding box center [722, 382] width 15 height 10
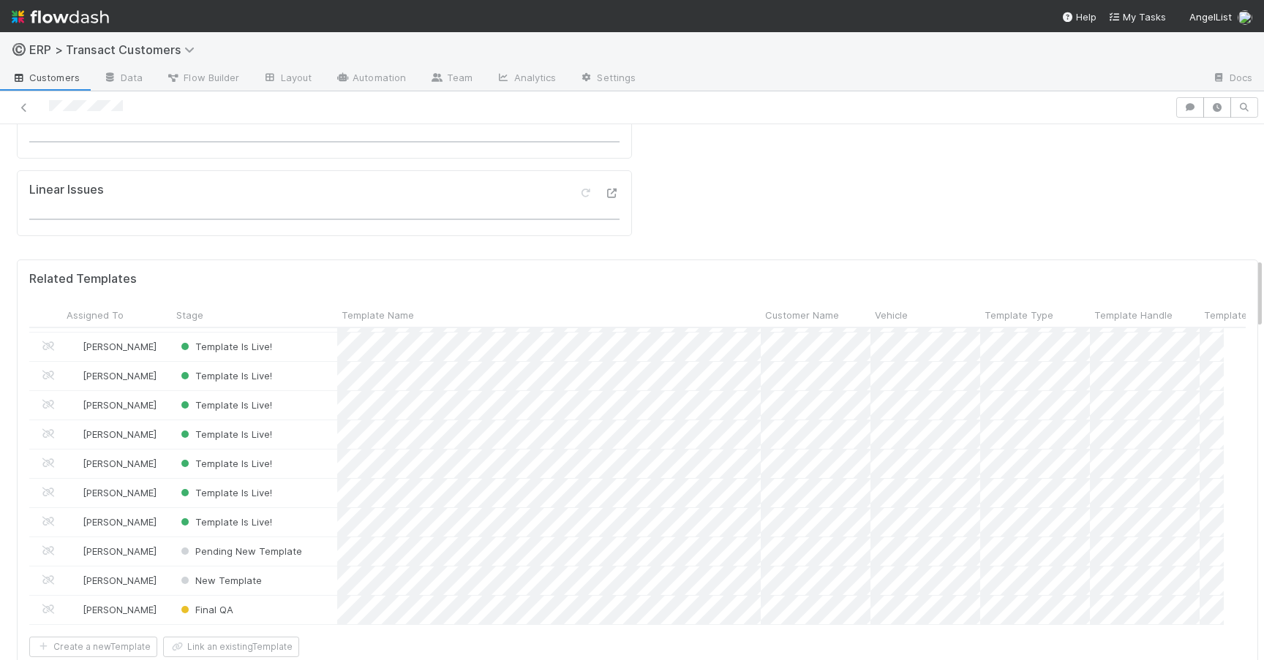
scroll to position [1016, 0]
click at [319, 537] on div "Pending New Template" at bounding box center [254, 551] width 165 height 29
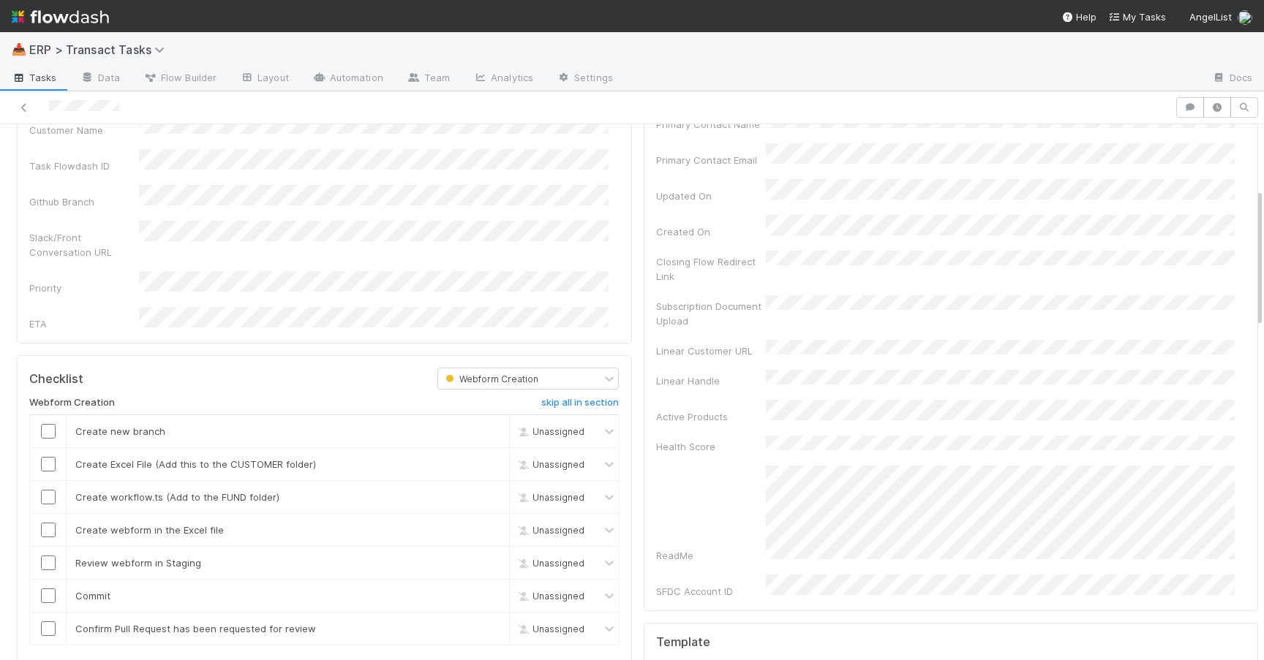
scroll to position [282, 0]
click at [53, 420] on input "checkbox" at bounding box center [48, 427] width 15 height 15
click at [48, 453] on input "checkbox" at bounding box center [48, 460] width 15 height 15
click at [48, 486] on input "checkbox" at bounding box center [48, 493] width 15 height 15
click at [48, 518] on input "checkbox" at bounding box center [48, 525] width 15 height 15
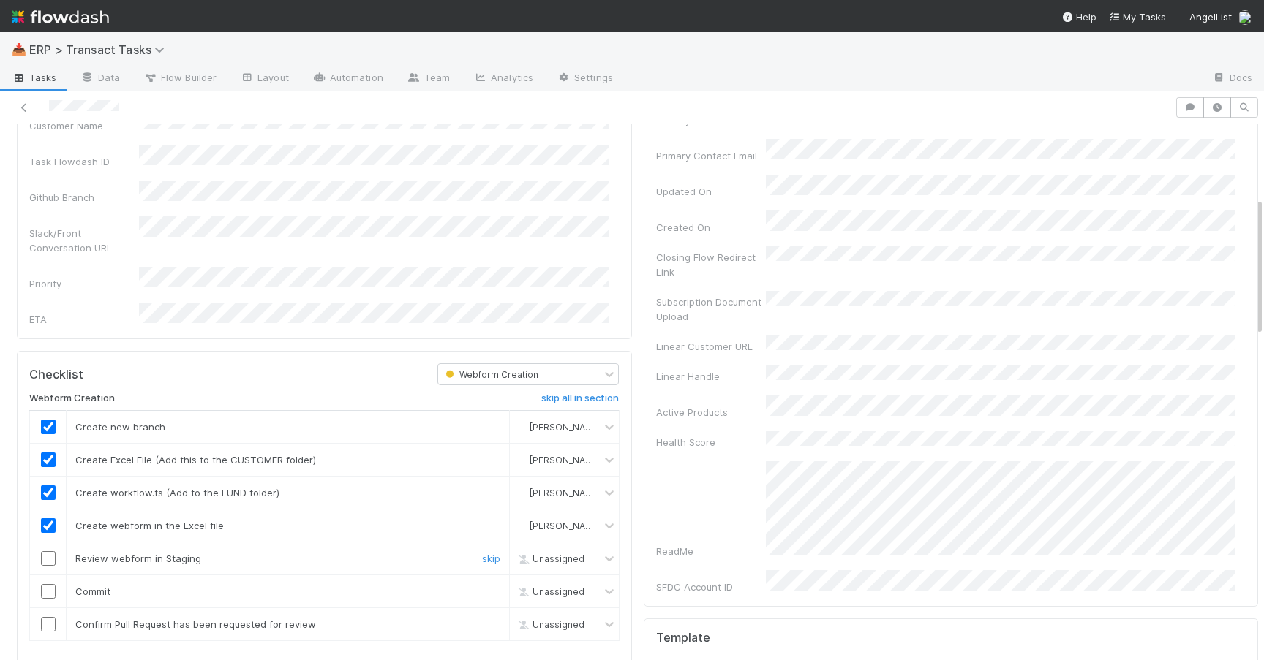
click at [52, 551] on input "checkbox" at bounding box center [48, 558] width 15 height 15
click at [52, 584] on input "checkbox" at bounding box center [48, 591] width 15 height 15
click at [47, 617] on input "checkbox" at bounding box center [48, 624] width 15 height 15
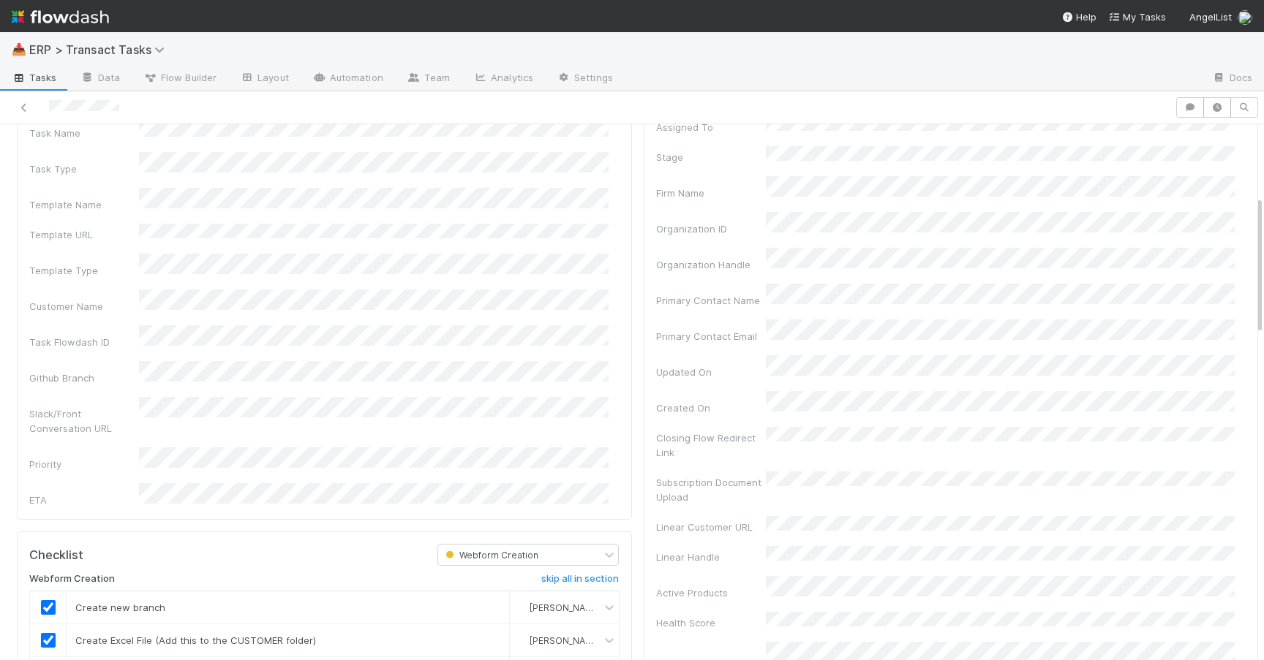
scroll to position [0, 0]
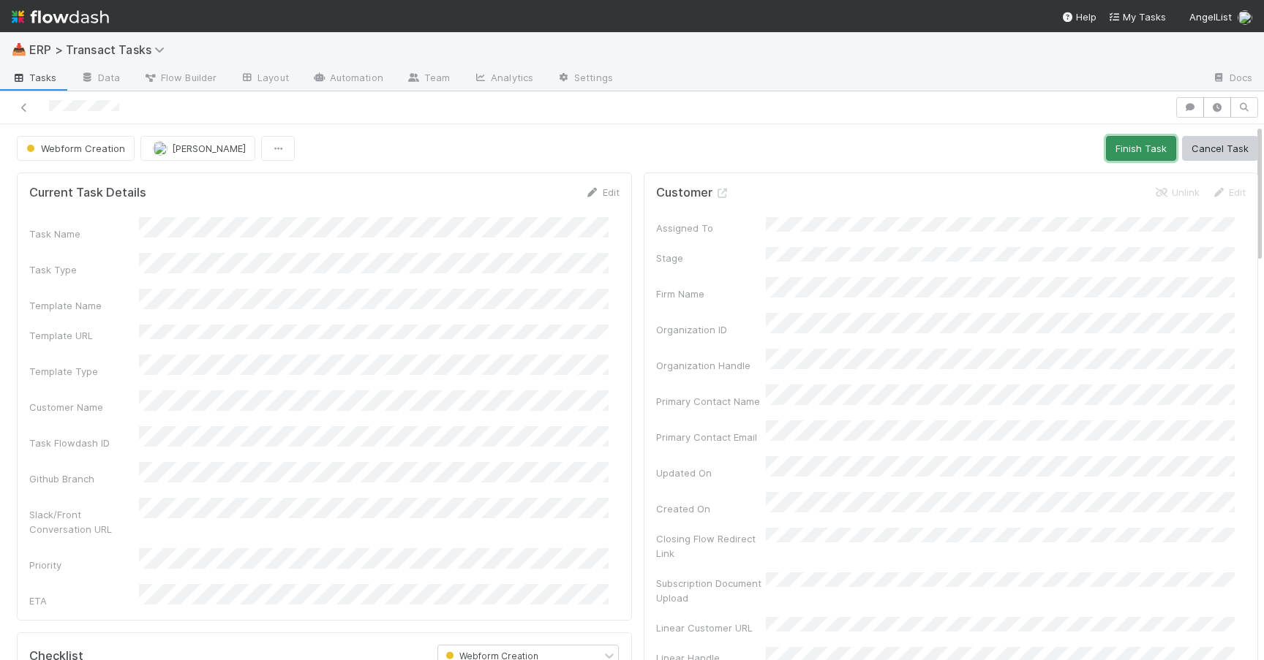
click at [1129, 146] on button "Finish Task" at bounding box center [1141, 148] width 70 height 25
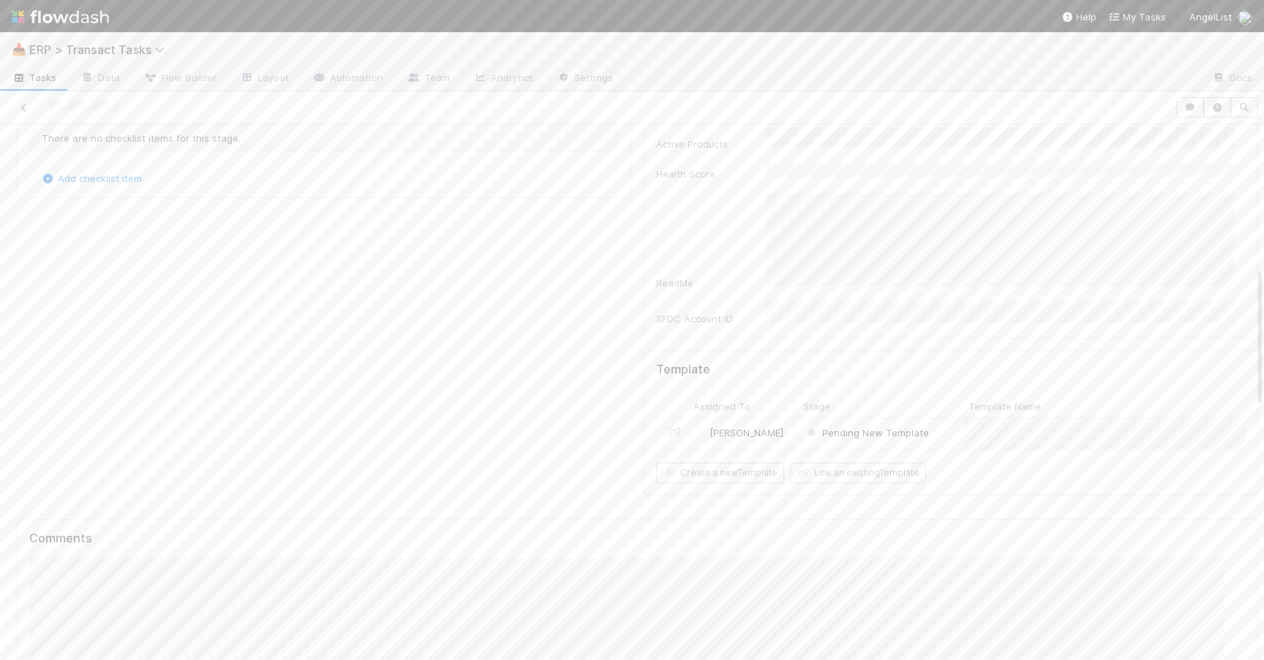
scroll to position [500, 0]
click at [768, 469] on div "[PERSON_NAME]" at bounding box center [744, 484] width 110 height 31
click at [1207, 147] on button "Complete Second Draft" at bounding box center [1193, 148] width 127 height 25
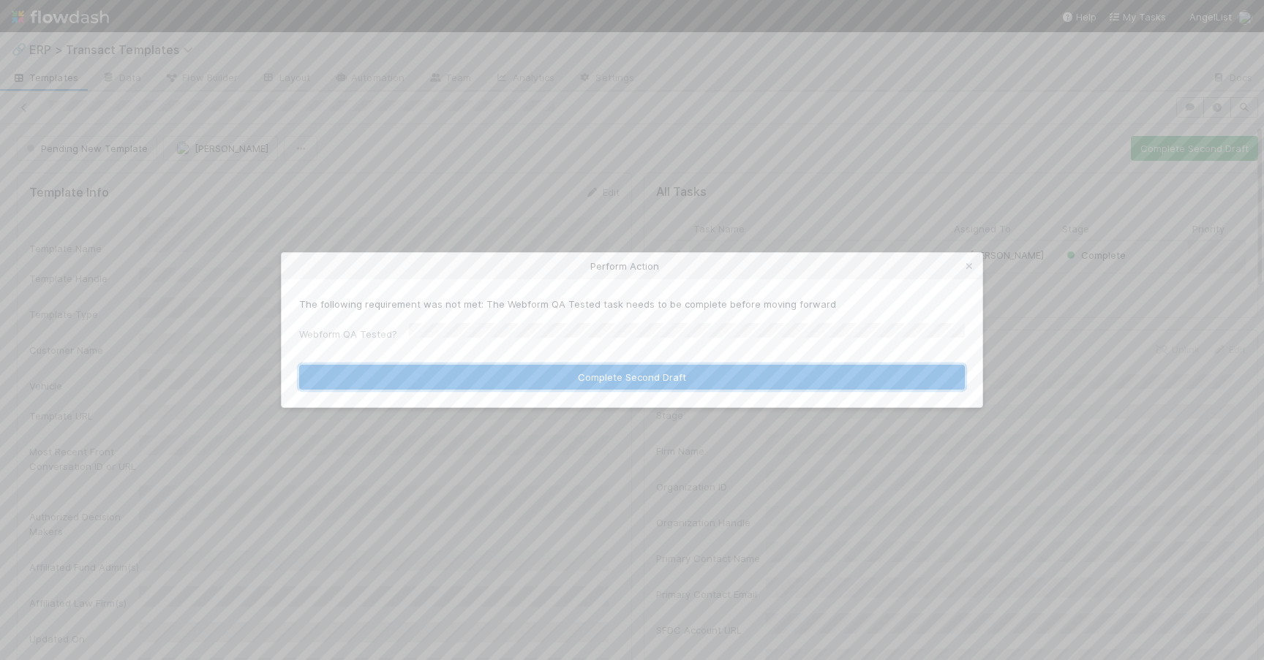
click at [555, 375] on button "Complete Second Draft" at bounding box center [631, 377] width 665 height 25
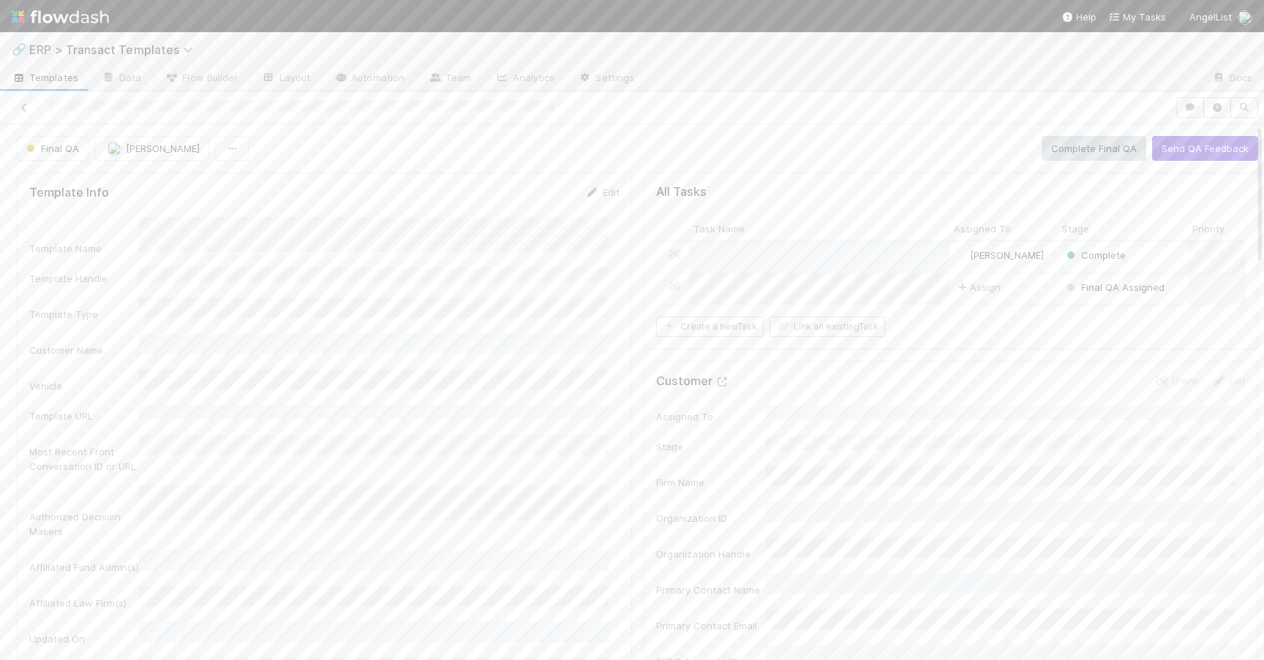
click at [715, 387] on icon at bounding box center [722, 382] width 15 height 10
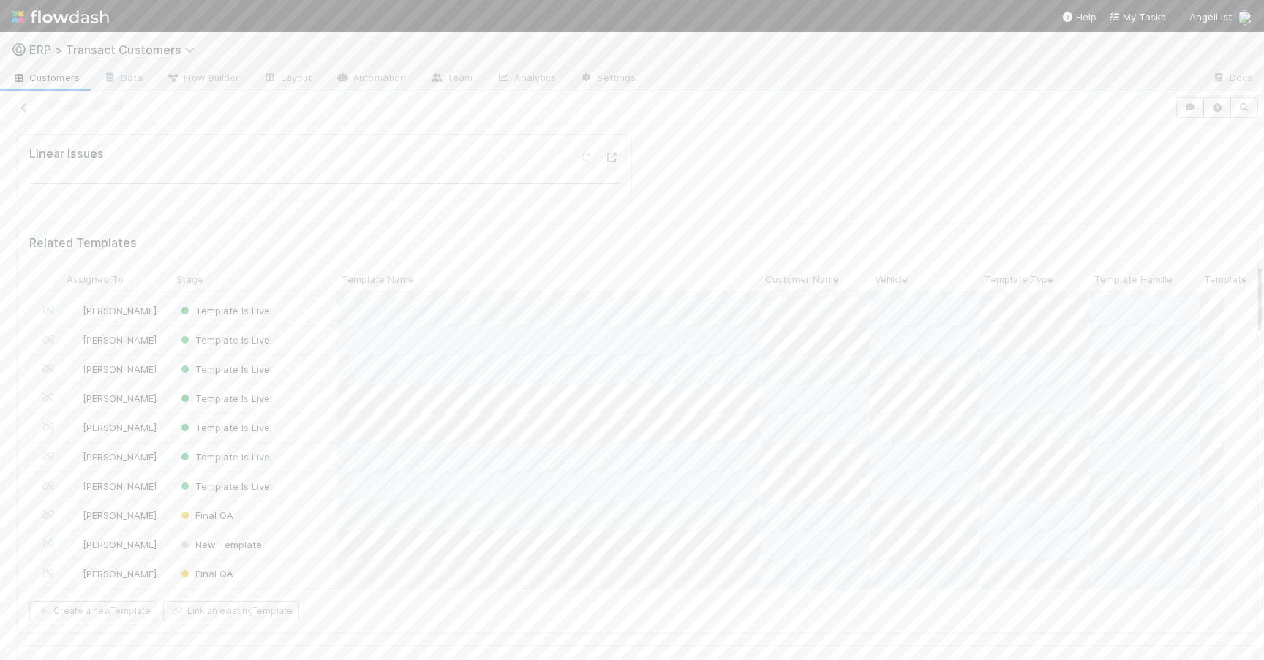
scroll to position [1051, 0]
click at [298, 530] on div "New Template" at bounding box center [254, 544] width 165 height 29
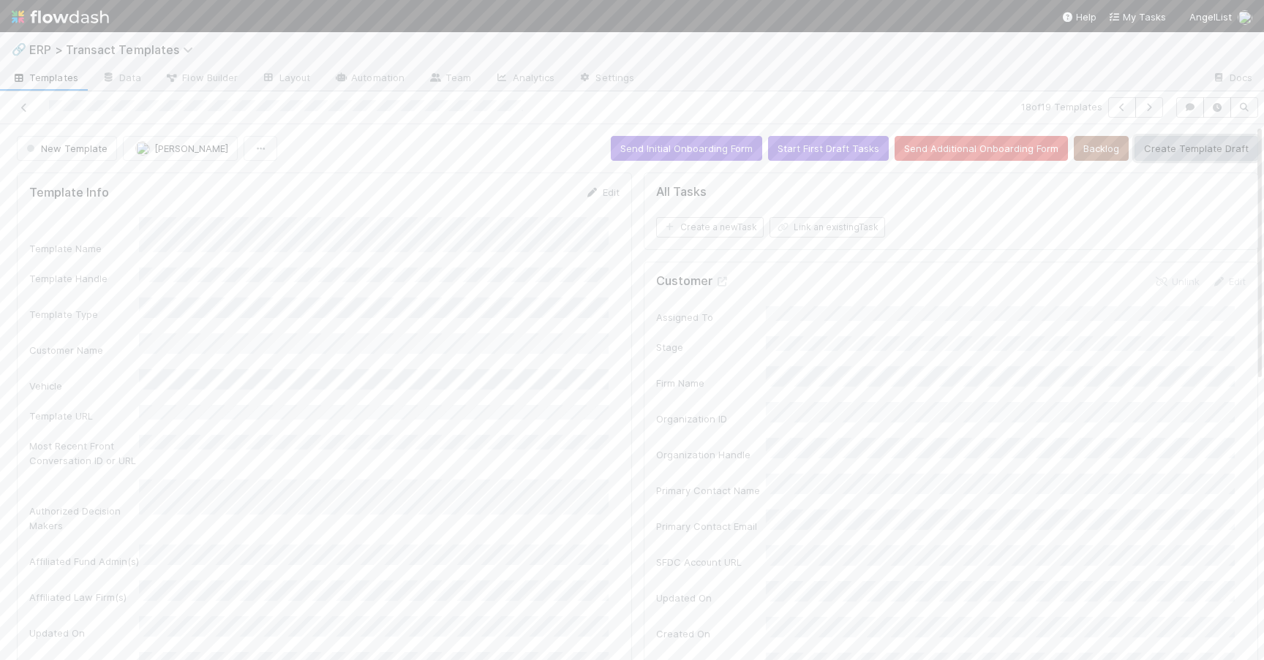
click at [1160, 151] on button "Create Template Draft" at bounding box center [1196, 148] width 124 height 25
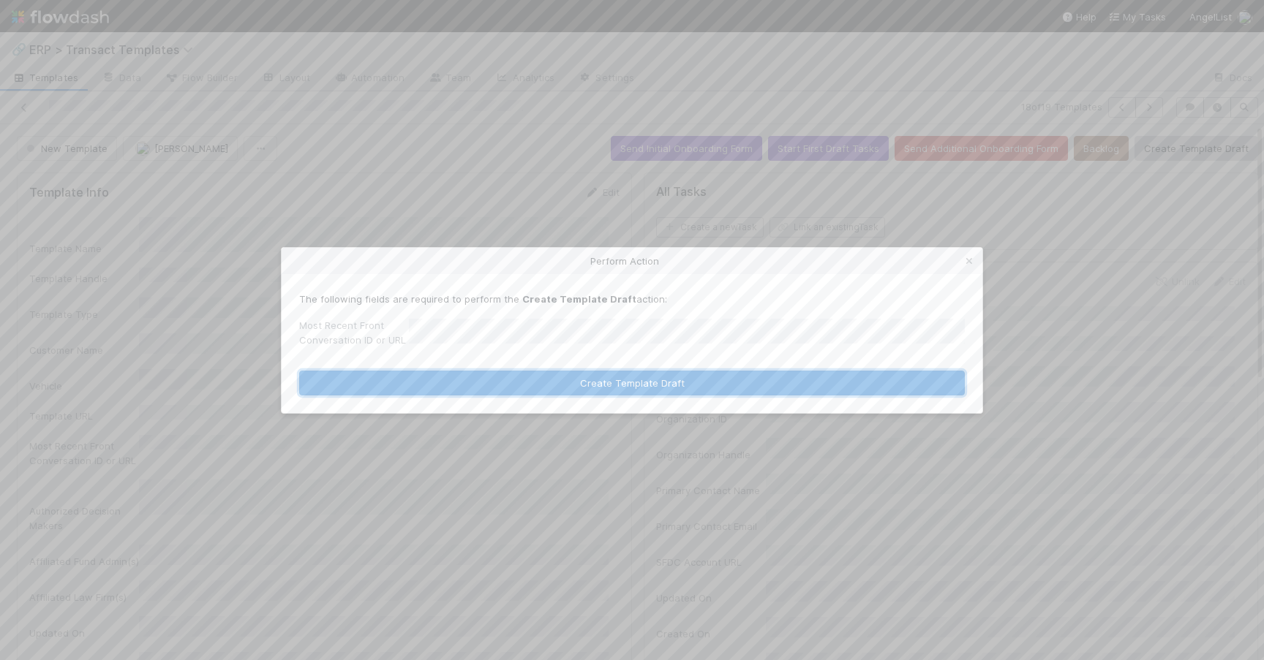
click at [812, 381] on button "Create Template Draft" at bounding box center [631, 383] width 665 height 25
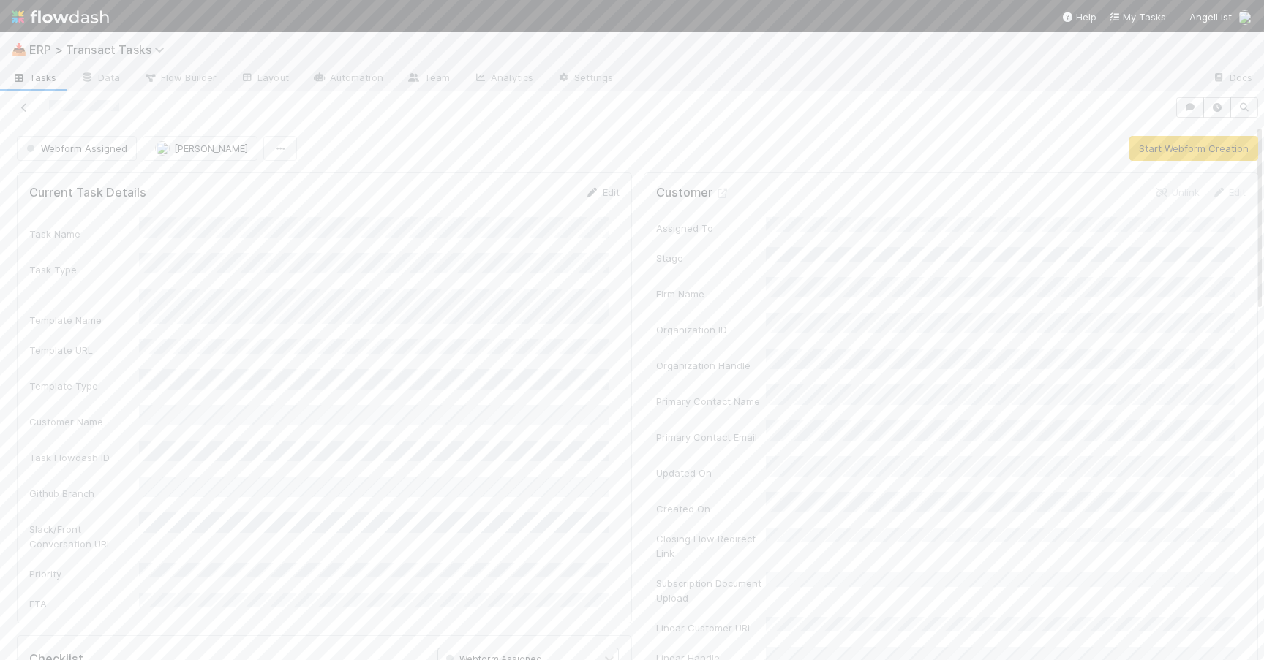
click at [608, 188] on div "Current Task Details Edit" at bounding box center [324, 192] width 612 height 15
click at [601, 195] on link "Edit" at bounding box center [602, 192] width 34 height 12
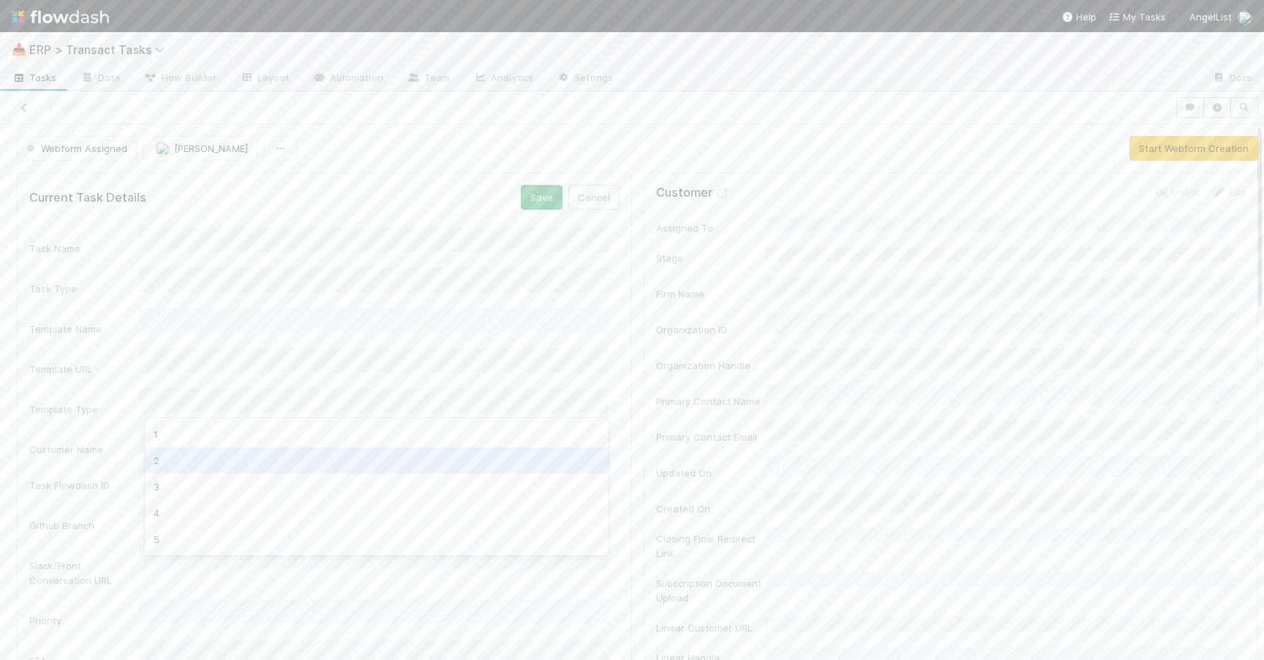
click at [329, 467] on div "2" at bounding box center [377, 461] width 464 height 26
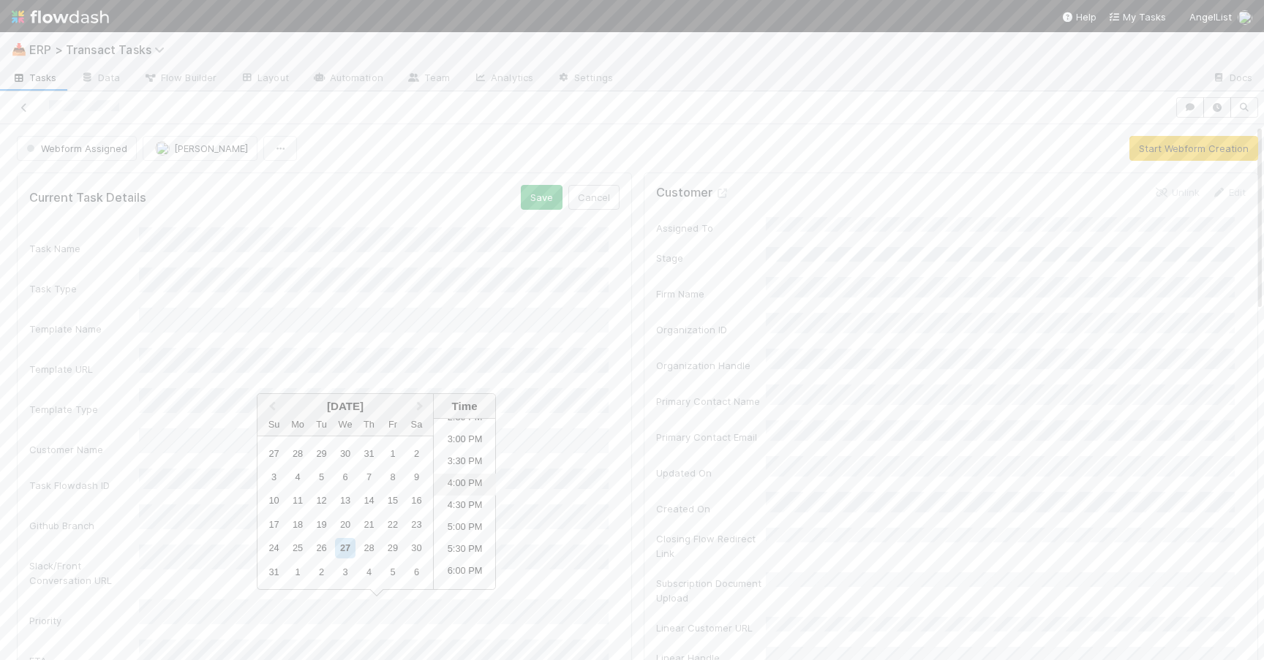
scroll to position [649, 0]
click at [466, 543] on li "5:30 PM" at bounding box center [465, 548] width 62 height 22
click at [524, 198] on button "Save" at bounding box center [542, 197] width 42 height 25
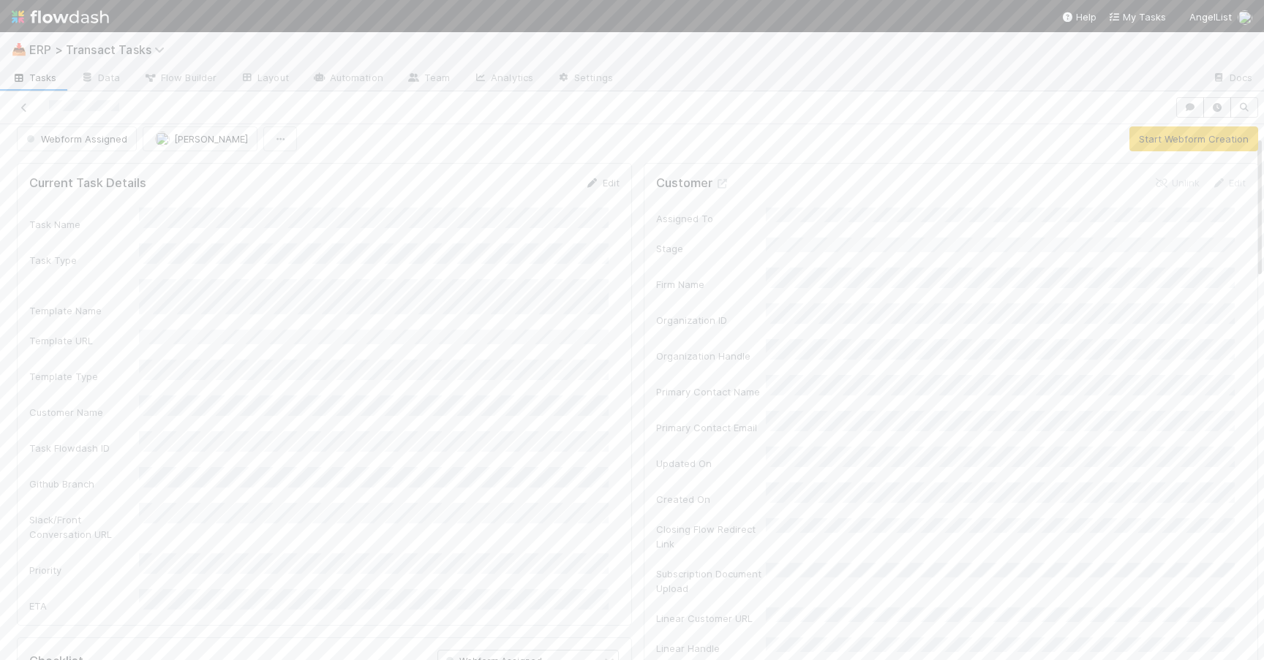
scroll to position [0, 0]
click at [1144, 148] on button "Start Webform Creation" at bounding box center [1193, 148] width 129 height 25
click at [46, 393] on input "checkbox" at bounding box center [48, 400] width 15 height 15
checkbox input "true"
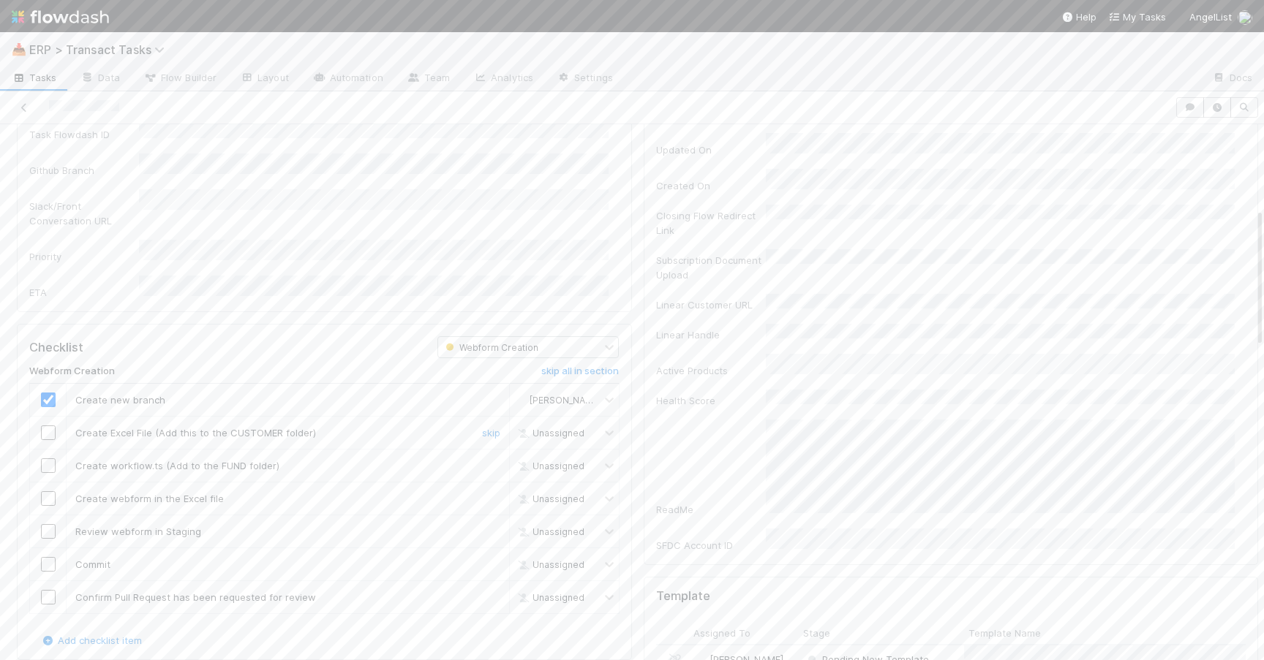
click at [50, 426] on input "checkbox" at bounding box center [48, 433] width 15 height 15
click at [50, 458] on input "checkbox" at bounding box center [48, 465] width 15 height 15
click at [50, 491] on input "checkbox" at bounding box center [48, 498] width 15 height 15
click at [49, 524] on input "checkbox" at bounding box center [48, 531] width 15 height 15
click at [50, 557] on input "checkbox" at bounding box center [48, 564] width 15 height 15
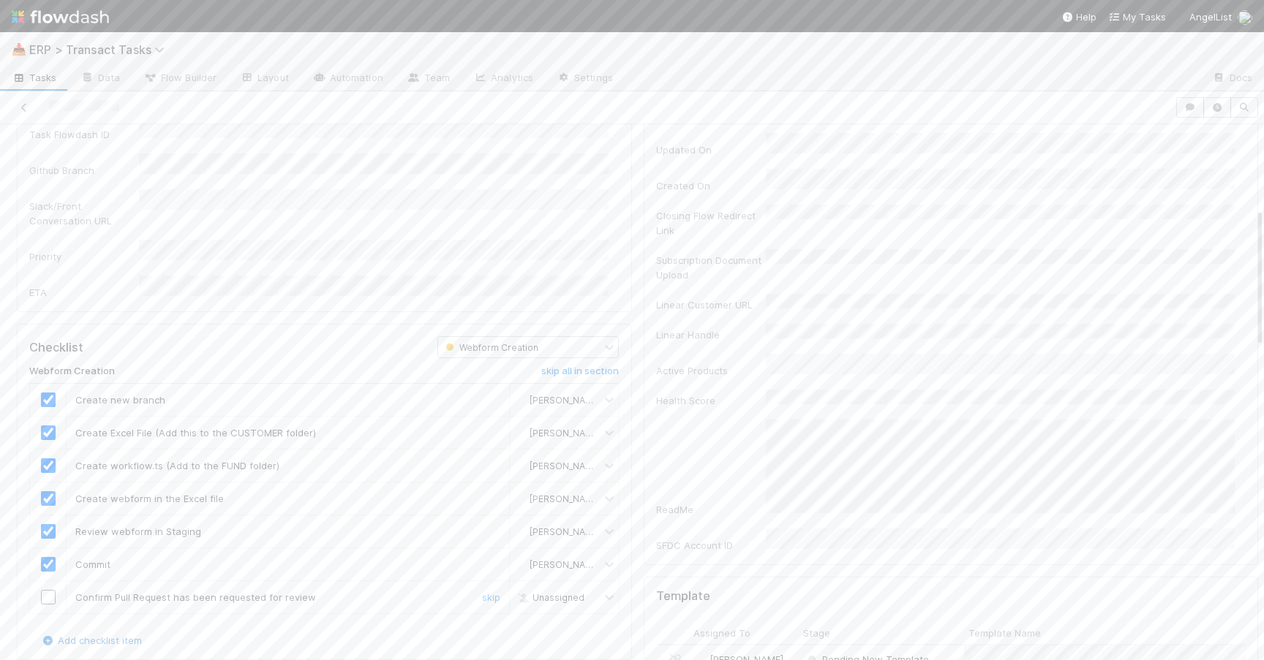
click at [53, 590] on input "checkbox" at bounding box center [48, 597] width 15 height 15
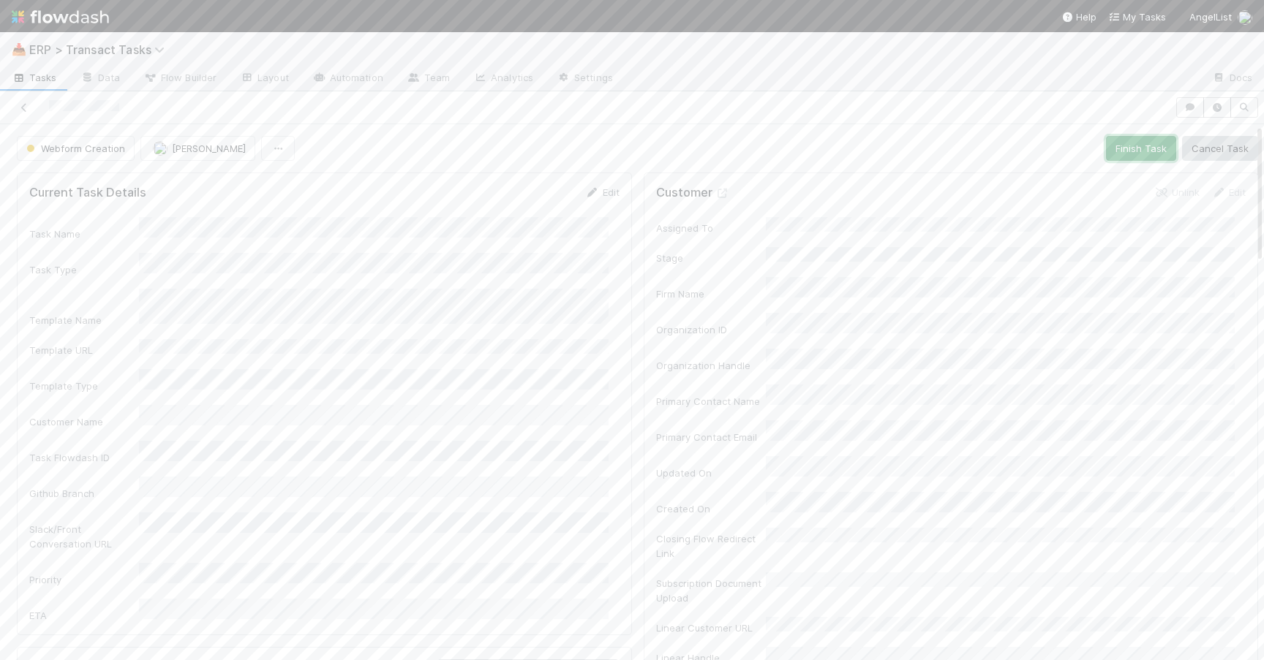
click at [1106, 149] on button "Finish Task" at bounding box center [1141, 148] width 70 height 25
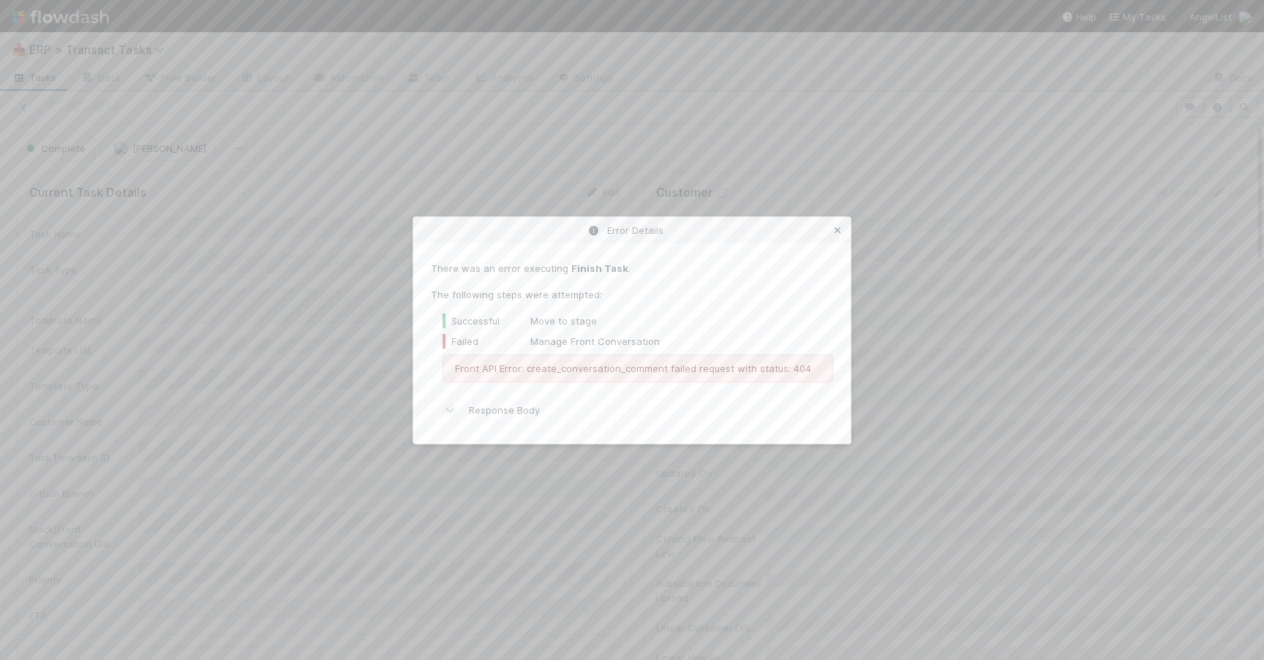
click at [837, 228] on icon at bounding box center [837, 231] width 15 height 10
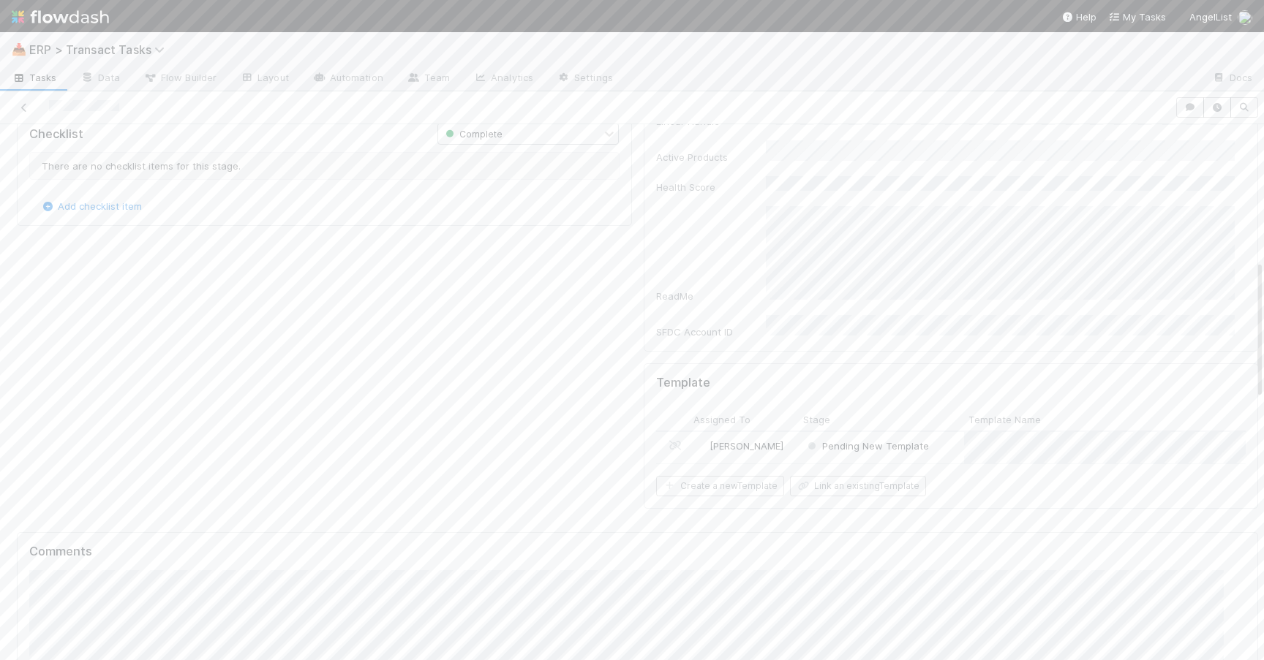
scroll to position [521, 0]
click at [774, 448] on div "[PERSON_NAME]" at bounding box center [744, 463] width 110 height 31
click at [1159, 156] on button "Complete Second Draft" at bounding box center [1193, 148] width 127 height 25
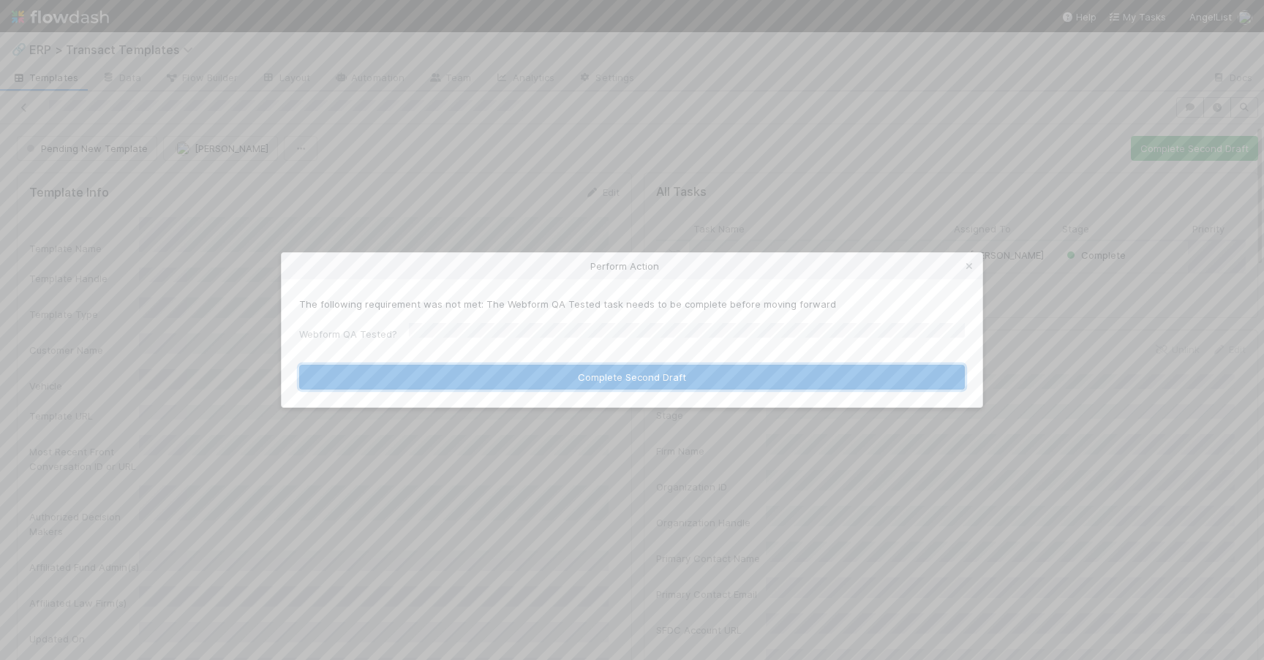
click at [535, 377] on button "Complete Second Draft" at bounding box center [631, 377] width 665 height 25
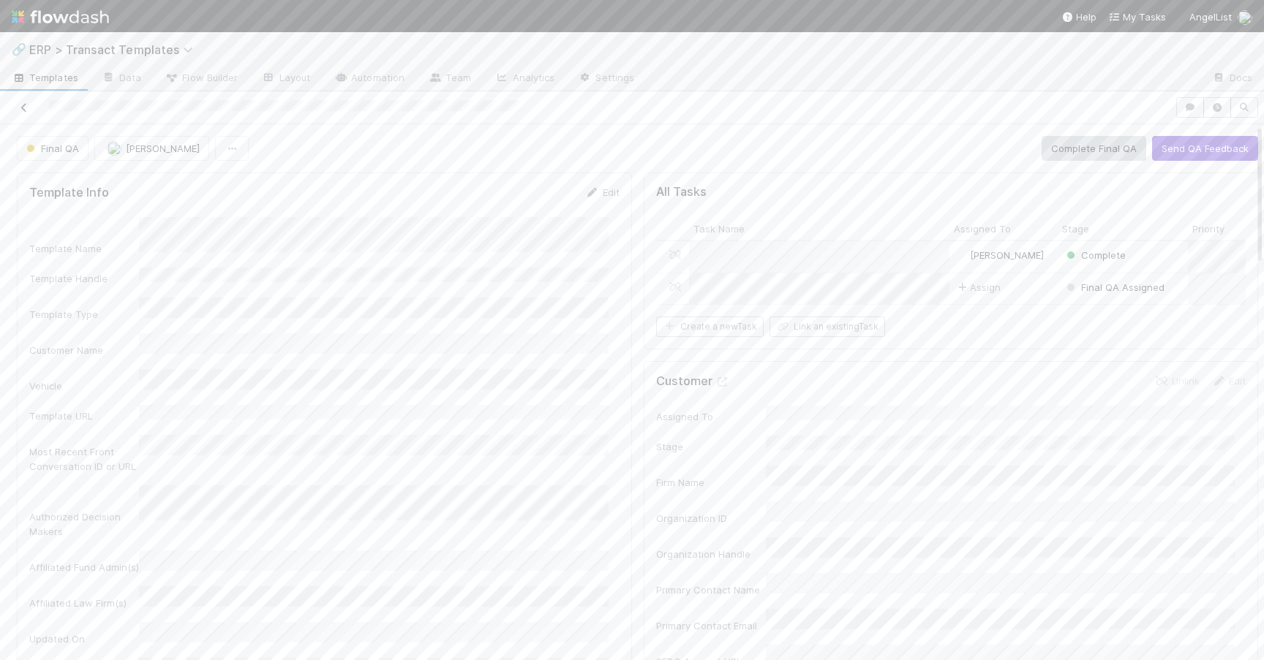
click at [25, 105] on icon at bounding box center [24, 108] width 15 height 10
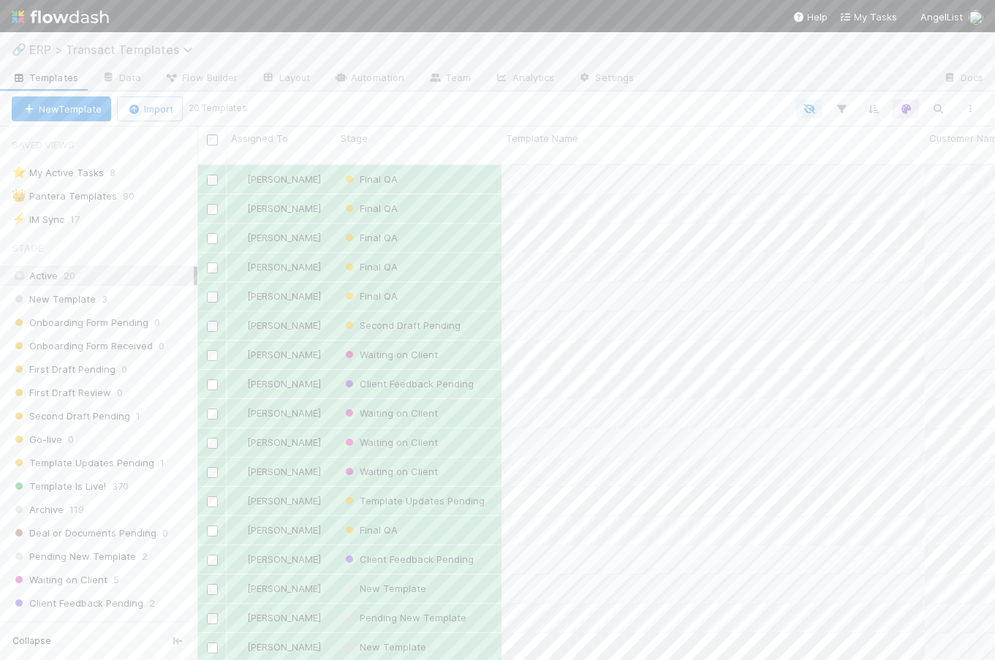
click at [163, 45] on span "ERP > Transact Templates" at bounding box center [114, 49] width 171 height 15
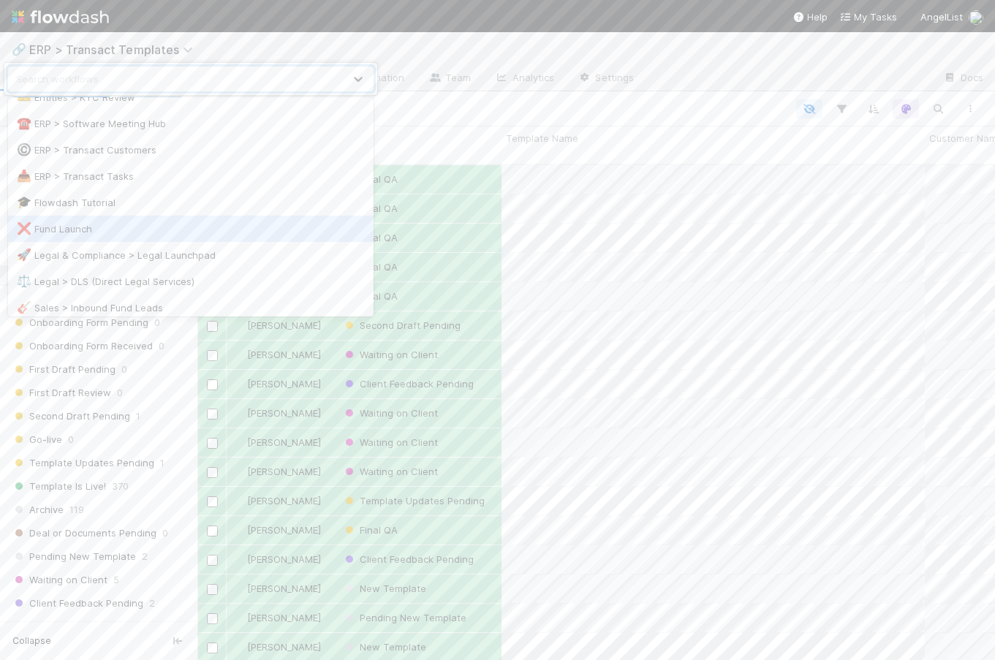
scroll to position [165, 0]
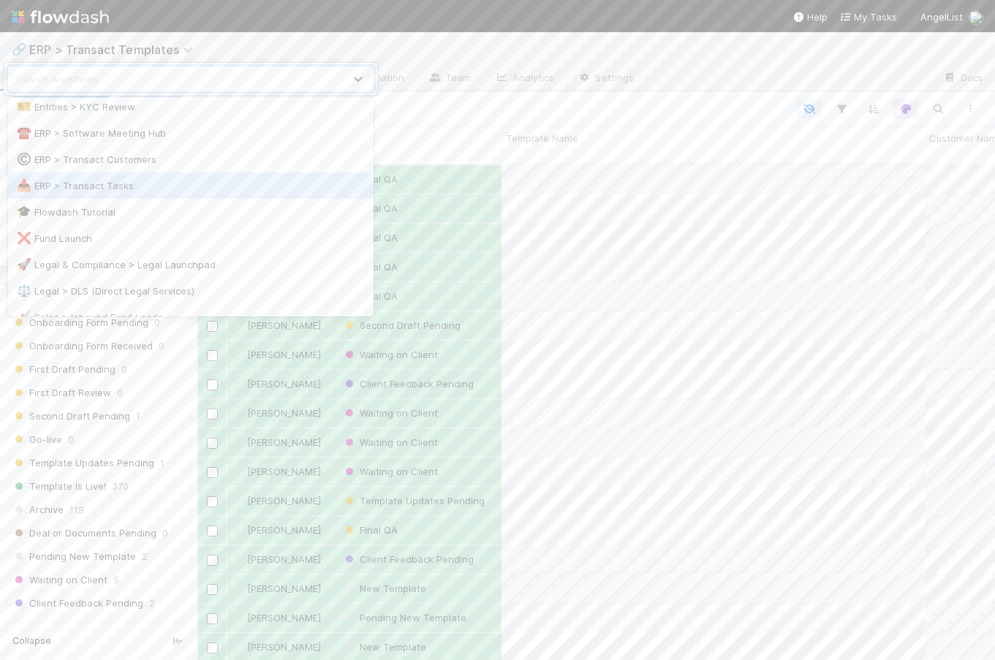
click at [130, 194] on div "📥 ERP > Transact Tasks" at bounding box center [191, 186] width 366 height 26
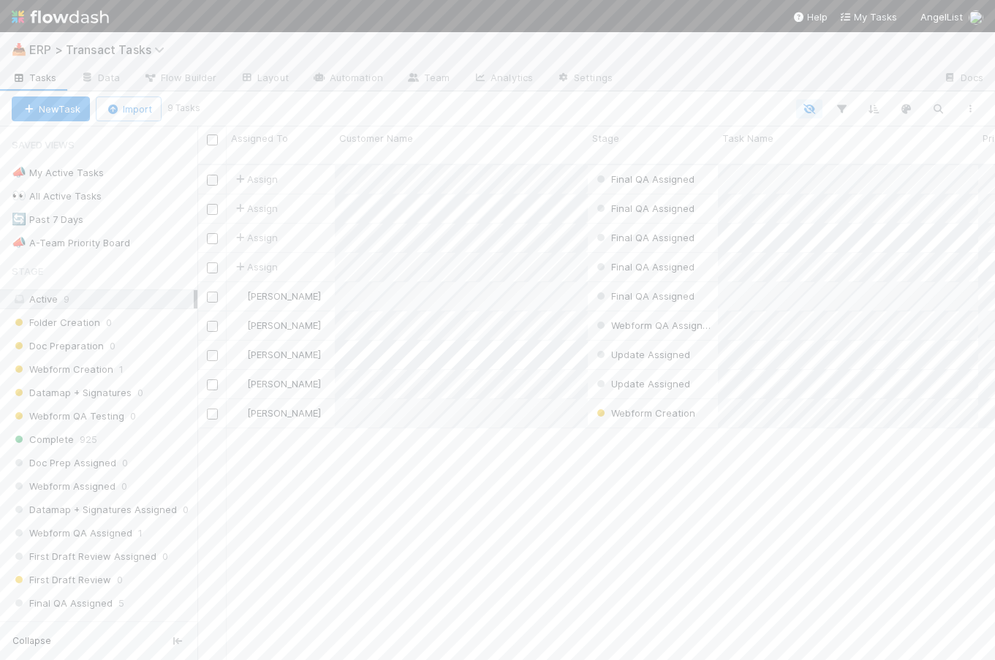
scroll to position [507, 798]
click at [275, 172] on span "Assign" at bounding box center [255, 179] width 45 height 15
click at [299, 229] on span "[PERSON_NAME]" at bounding box center [292, 225] width 74 height 12
click at [260, 201] on span "Assign" at bounding box center [255, 208] width 45 height 15
click at [295, 227] on span "[PERSON_NAME]" at bounding box center [292, 228] width 74 height 12
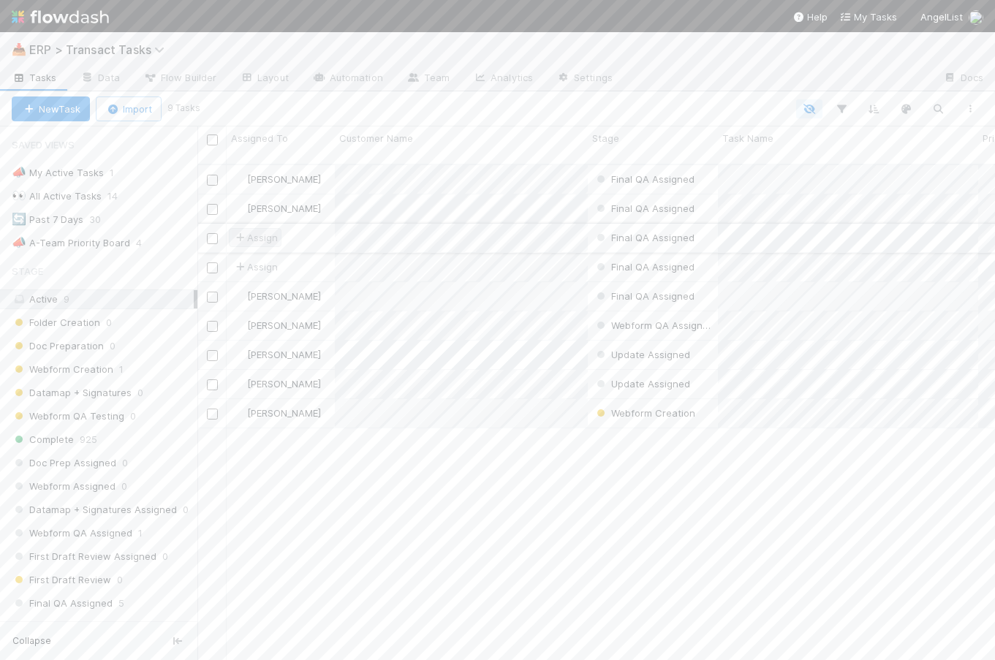
click at [274, 230] on span "Assign" at bounding box center [255, 237] width 45 height 15
click at [282, 253] on span "[PERSON_NAME]" at bounding box center [292, 257] width 74 height 12
